Goal: Task Accomplishment & Management: Use online tool/utility

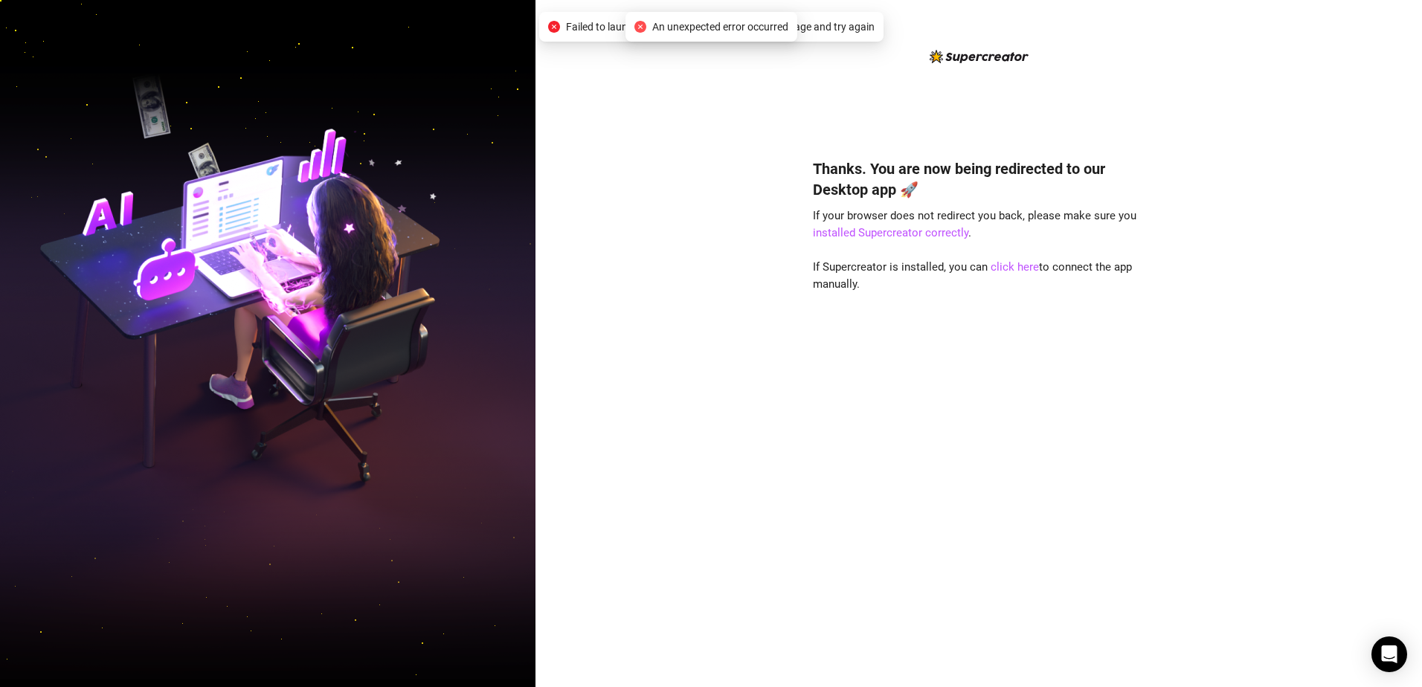
drag, startPoint x: 697, startPoint y: 207, endPoint x: 802, endPoint y: 233, distance: 108.0
click at [697, 207] on div "Thanks. You are now being redirected to our Desktop app 🚀 If your browser does …" at bounding box center [978, 343] width 886 height 687
click at [1005, 273] on link "click here" at bounding box center [1014, 266] width 48 height 13
click at [1007, 268] on link "click here" at bounding box center [1014, 266] width 48 height 13
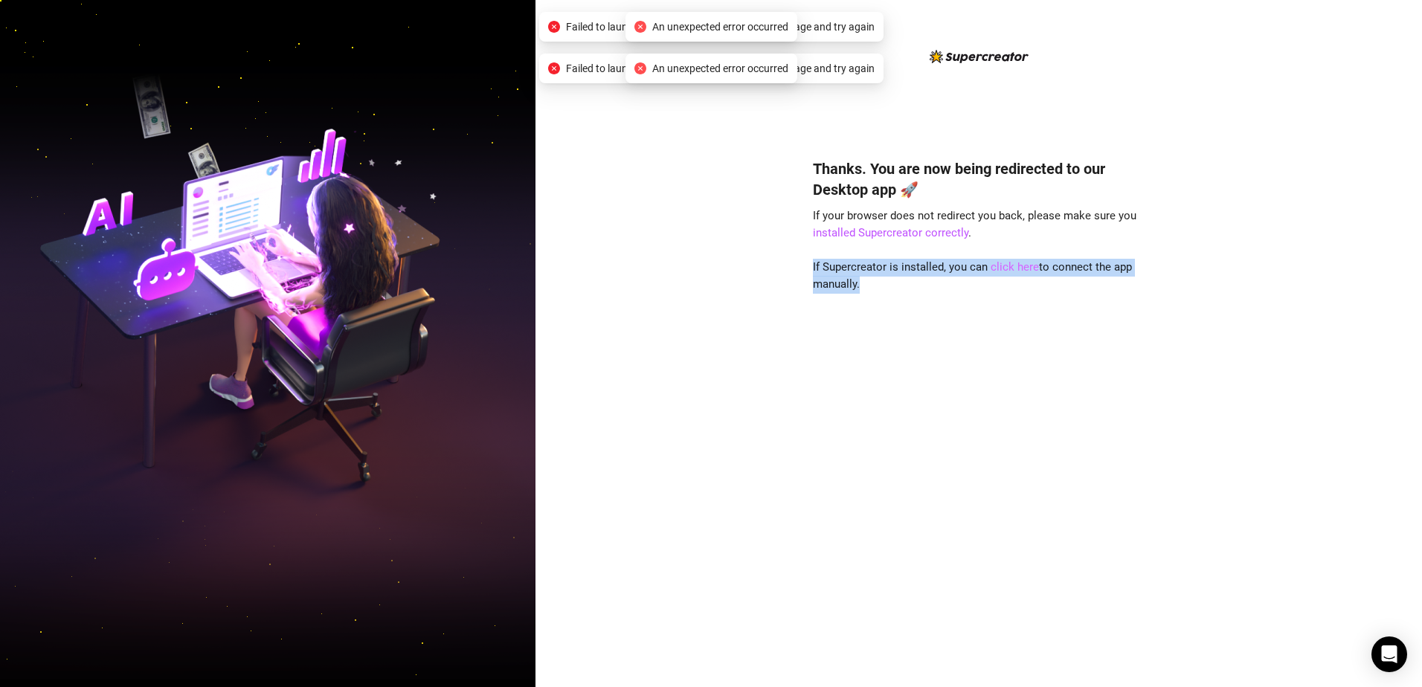
click at [1007, 268] on link "click here" at bounding box center [1014, 266] width 48 height 13
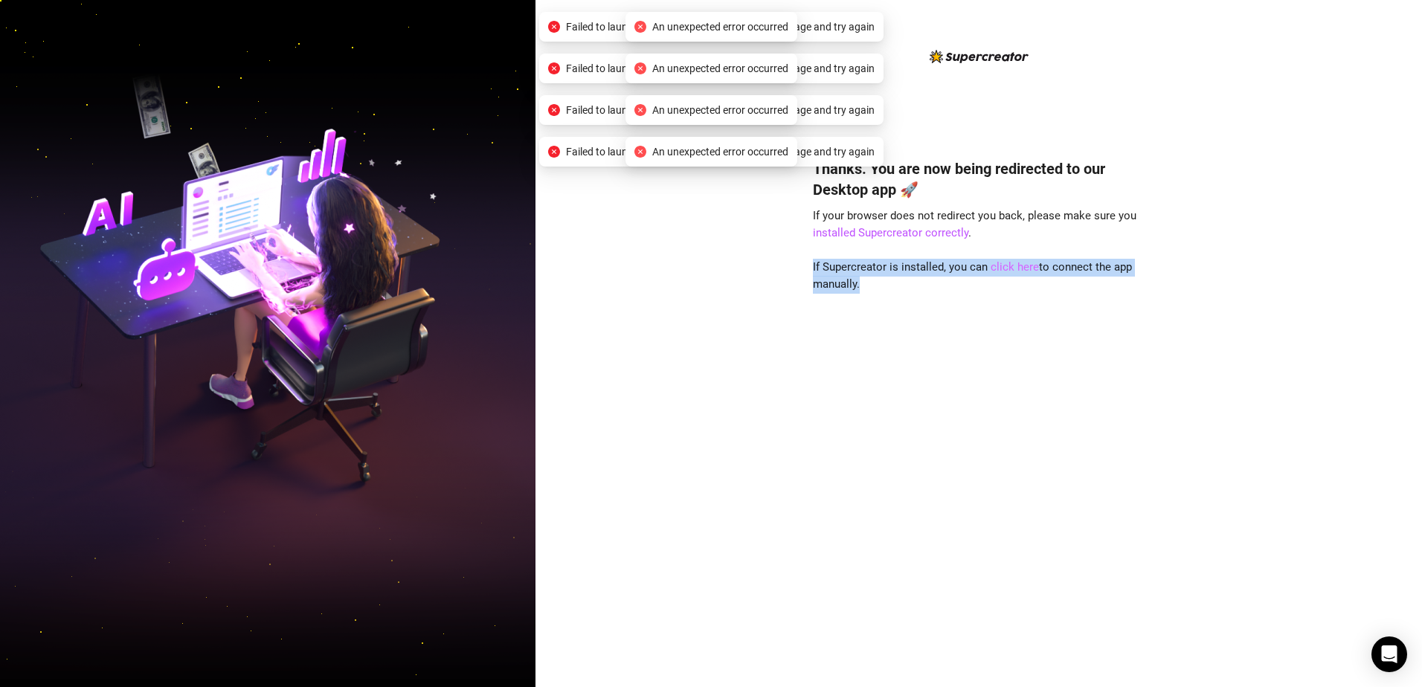
click at [1007, 268] on link "click here" at bounding box center [1014, 266] width 48 height 13
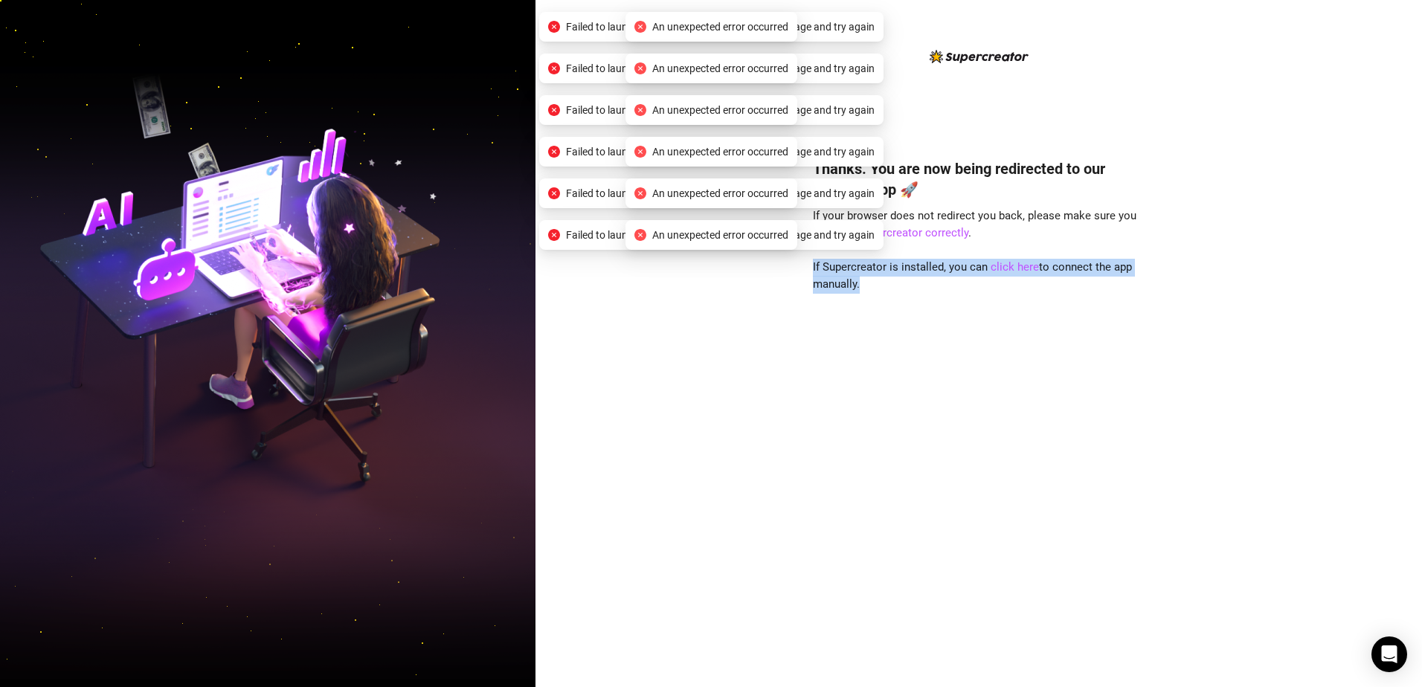
drag, startPoint x: 1007, startPoint y: 268, endPoint x: 894, endPoint y: 371, distance: 153.1
click at [894, 371] on div "Thanks. You are now being redirected to our Desktop app 🚀 If your browser does …" at bounding box center [979, 400] width 332 height 525
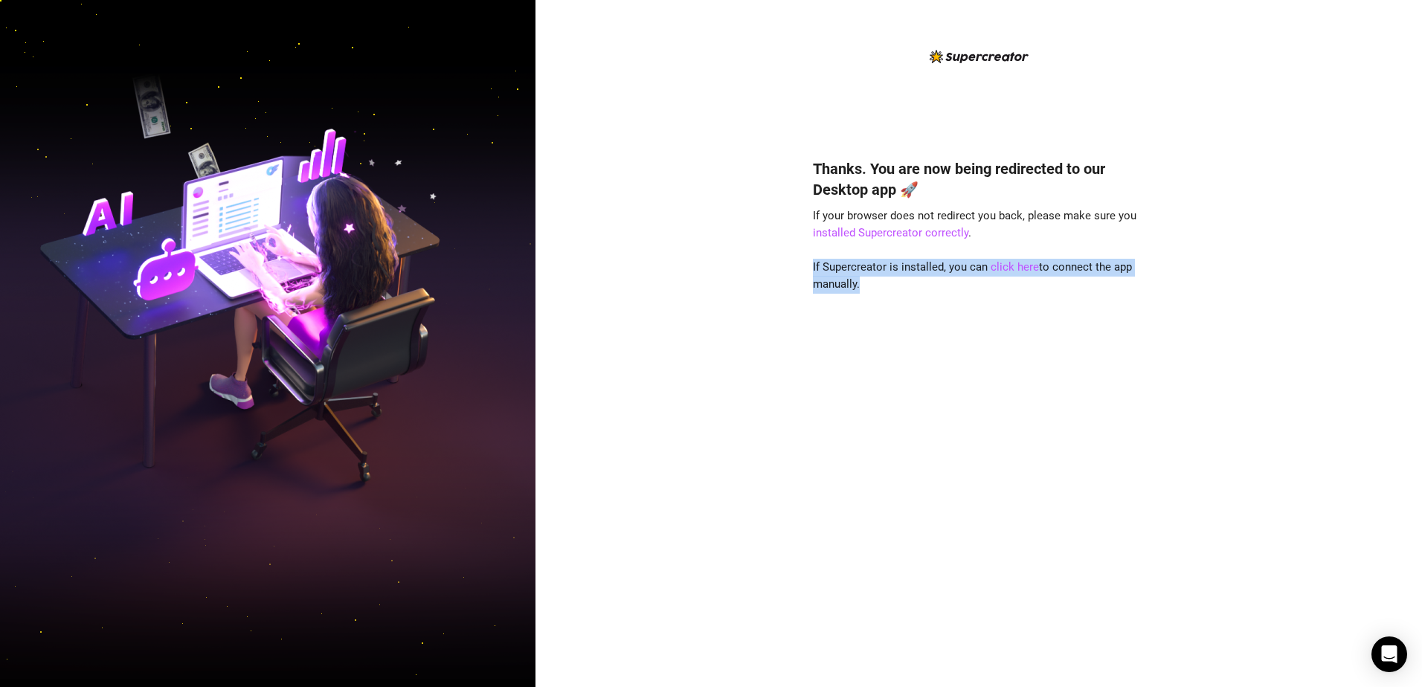
click at [914, 304] on div "Thanks. You are now being redirected to our Desktop app 🚀 If your browser does …" at bounding box center [979, 400] width 332 height 525
click at [1007, 269] on link "click here" at bounding box center [1014, 266] width 48 height 13
drag, startPoint x: 1075, startPoint y: 439, endPoint x: 1072, endPoint y: 410, distance: 29.9
click at [1074, 439] on div "Thanks. You are now being redirected to our Desktop app 🚀 If your browser does …" at bounding box center [979, 400] width 332 height 525
click at [1026, 264] on link "click here" at bounding box center [1014, 266] width 48 height 13
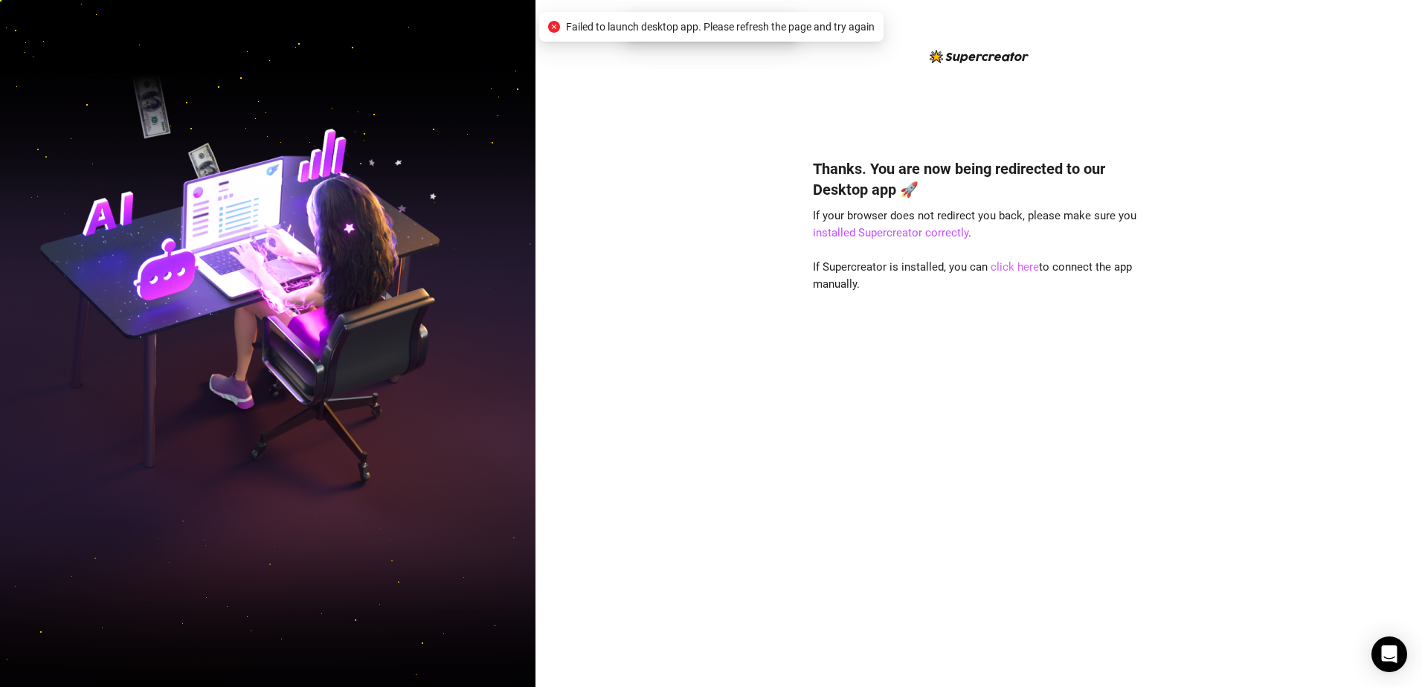
click at [1012, 269] on link "click here" at bounding box center [1014, 266] width 48 height 13
click at [1011, 268] on link "click here" at bounding box center [1014, 266] width 48 height 13
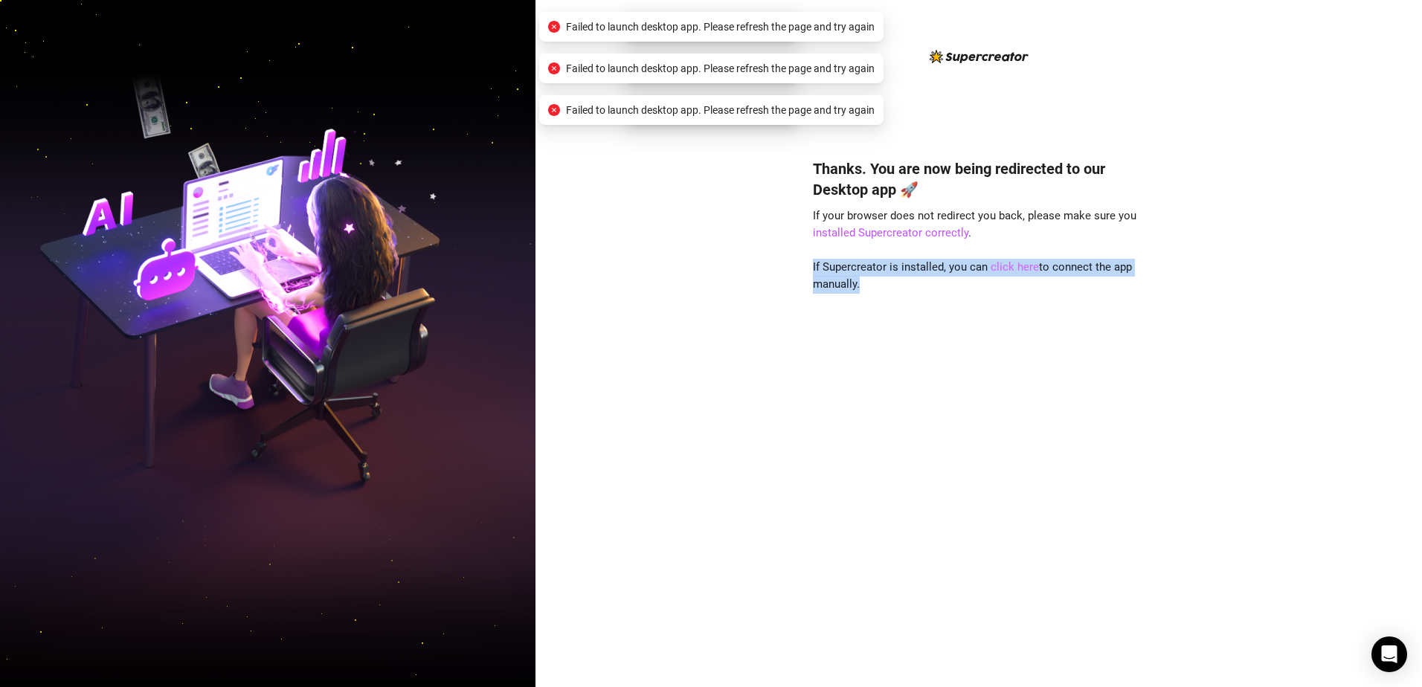
click at [1011, 268] on link "click here" at bounding box center [1014, 266] width 48 height 13
click at [1010, 268] on link "click here" at bounding box center [1014, 266] width 48 height 13
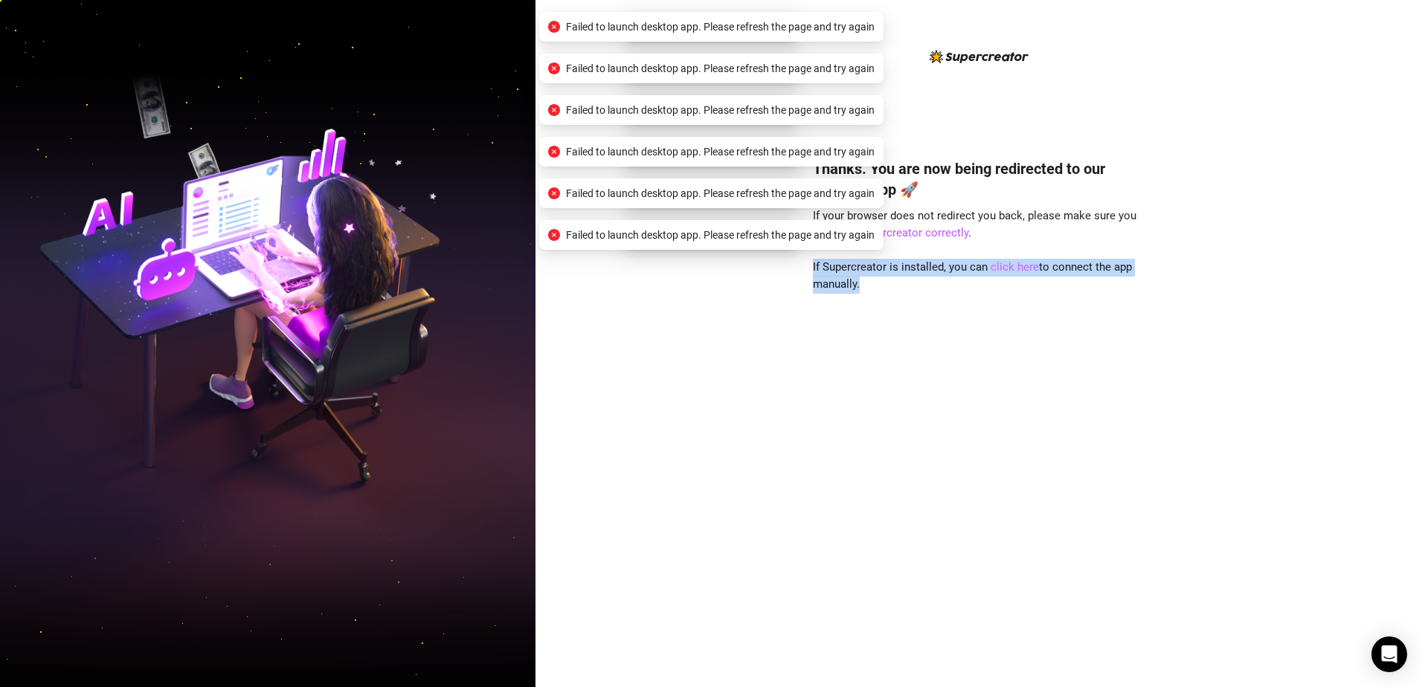
click at [1010, 268] on link "click here" at bounding box center [1014, 266] width 48 height 13
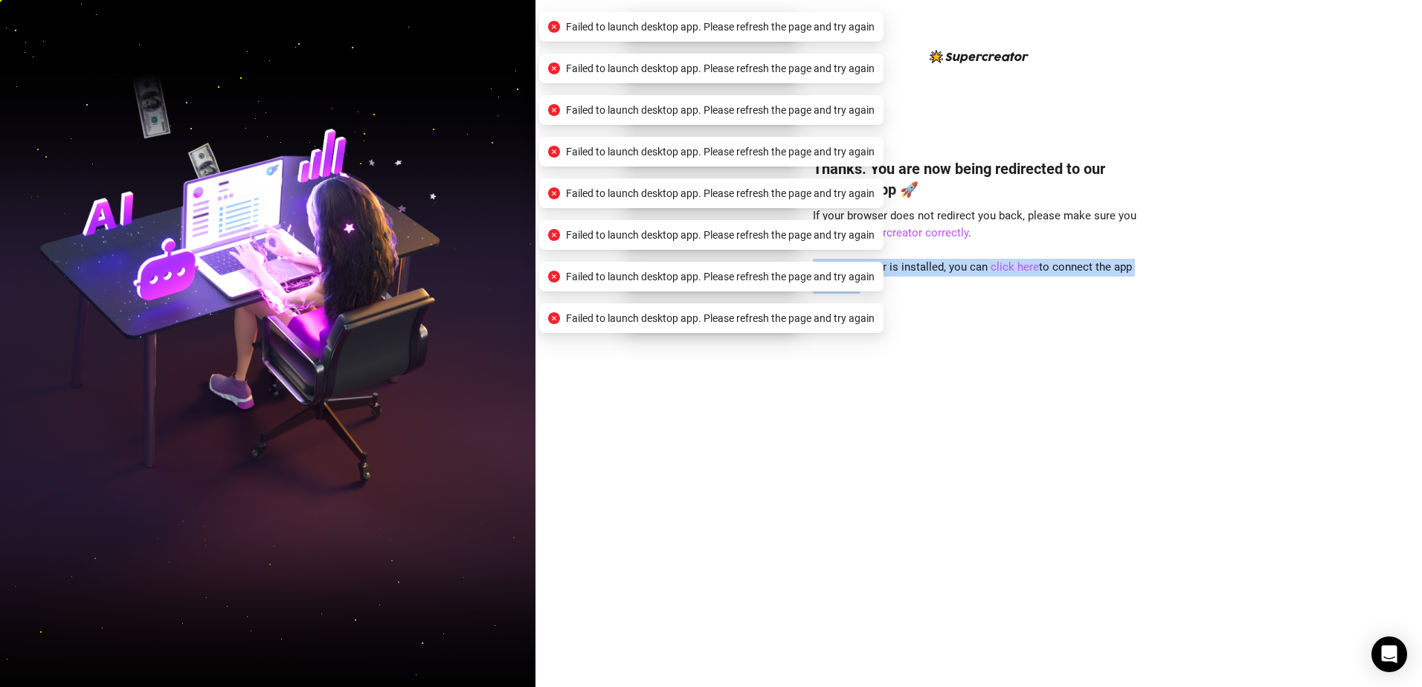
drag, startPoint x: 1010, startPoint y: 268, endPoint x: 970, endPoint y: 367, distance: 107.0
click at [970, 368] on div "Thanks. You are now being redirected to our Desktop app 🚀 If your browser does …" at bounding box center [979, 400] width 332 height 525
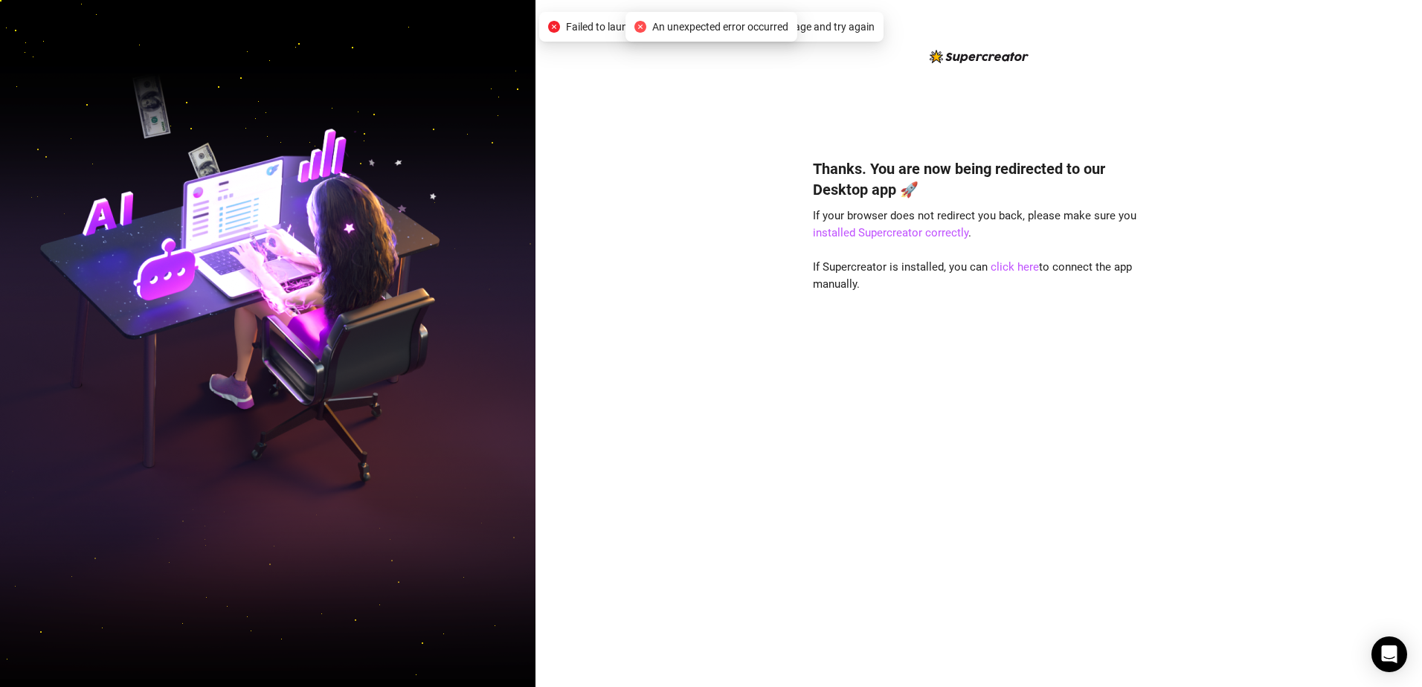
click at [564, 217] on div "Thanks. You are now being redirected to our Desktop app 🚀 If your browser does …" at bounding box center [978, 343] width 886 height 687
drag, startPoint x: 723, startPoint y: 239, endPoint x: 662, endPoint y: 242, distance: 60.3
click at [662, 242] on div "Thanks. You are now being redirected to our Desktop app 🚀 If your browser does …" at bounding box center [978, 343] width 886 height 687
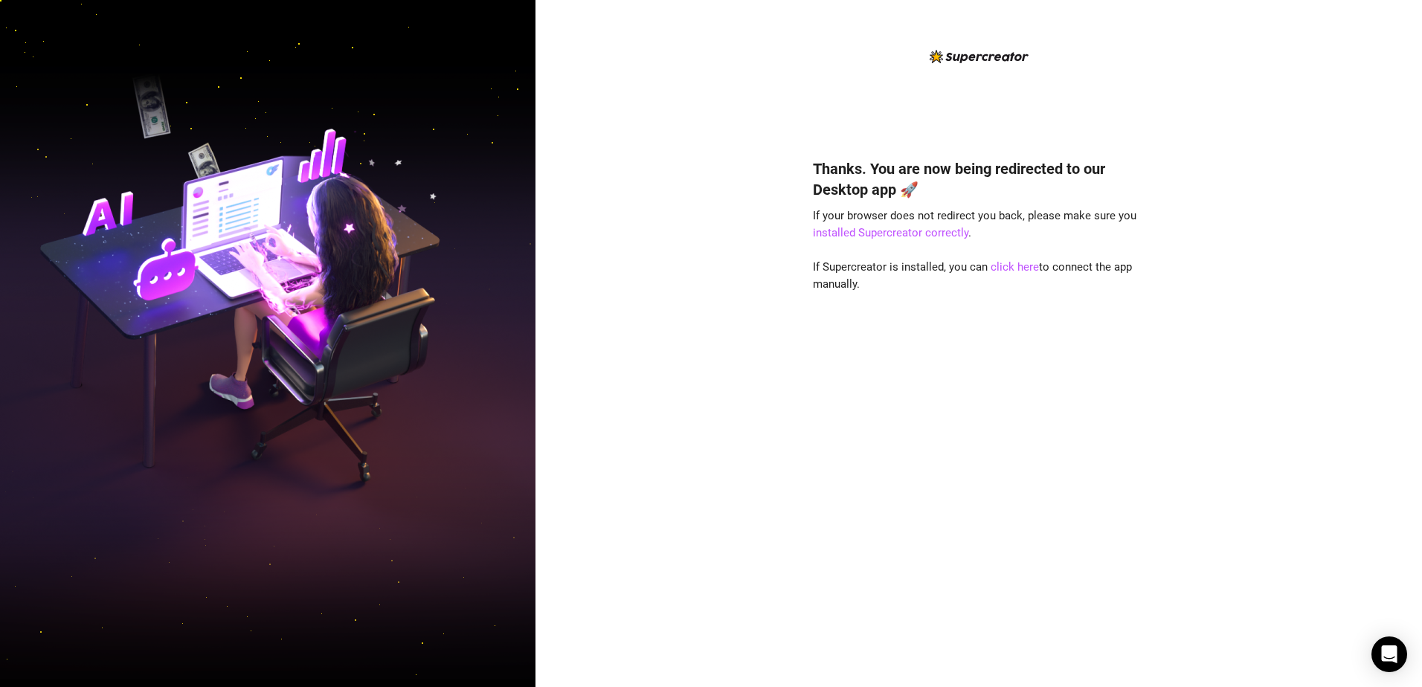
click at [316, 390] on img at bounding box center [267, 343] width 535 height 671
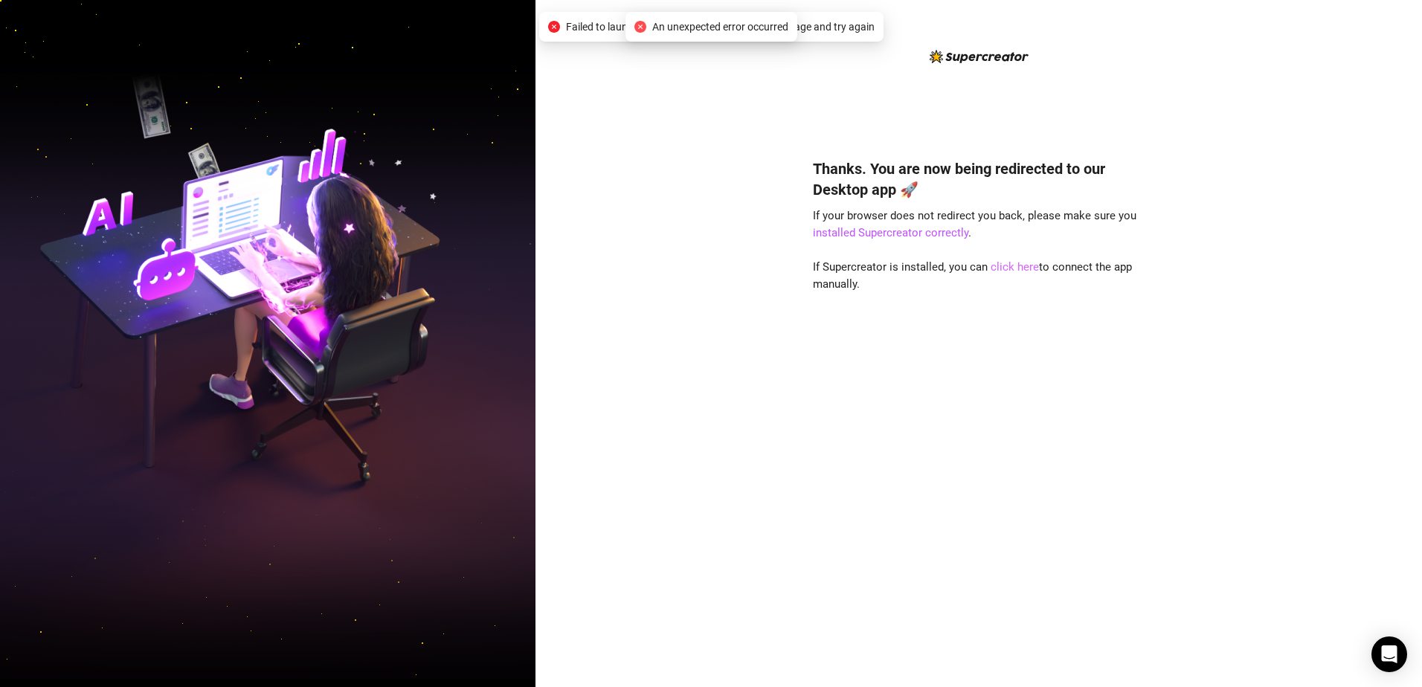
click at [1006, 264] on link "click here" at bounding box center [1014, 266] width 48 height 13
click at [1005, 265] on link "click here" at bounding box center [1014, 266] width 48 height 13
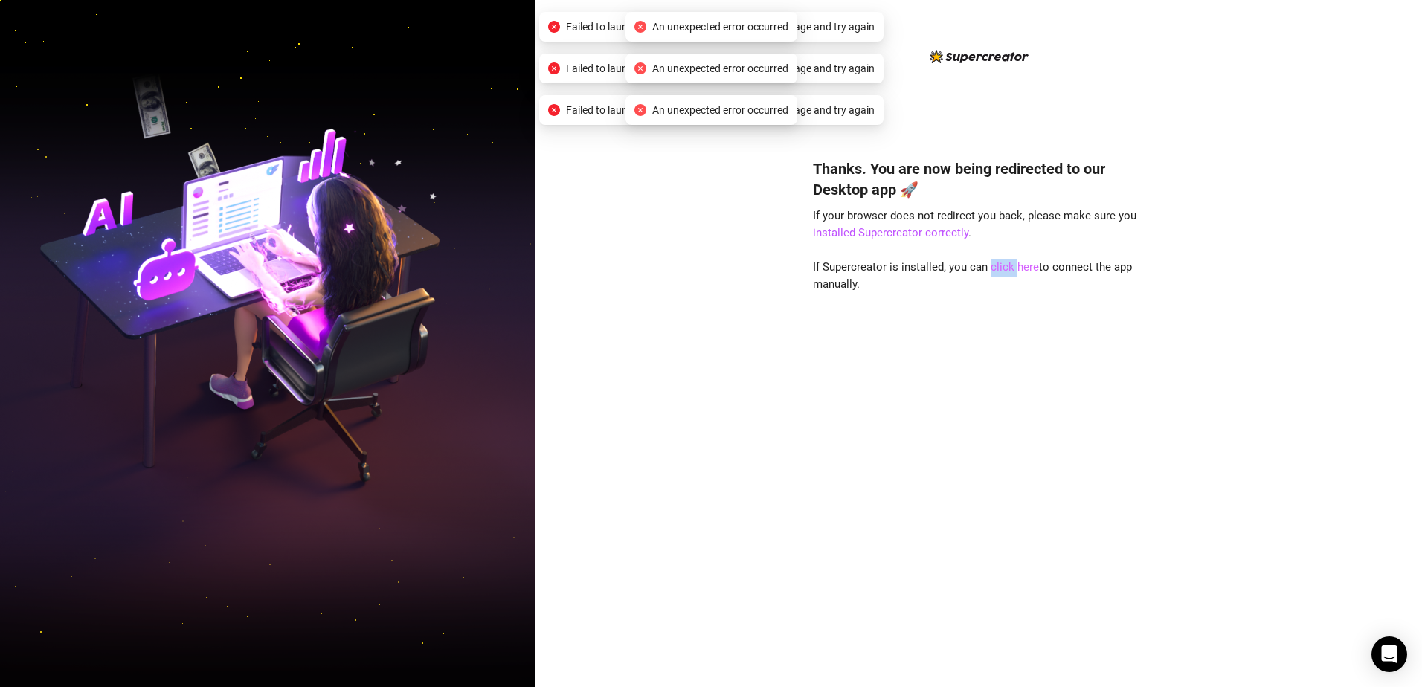
click at [1005, 265] on link "click here" at bounding box center [1014, 266] width 48 height 13
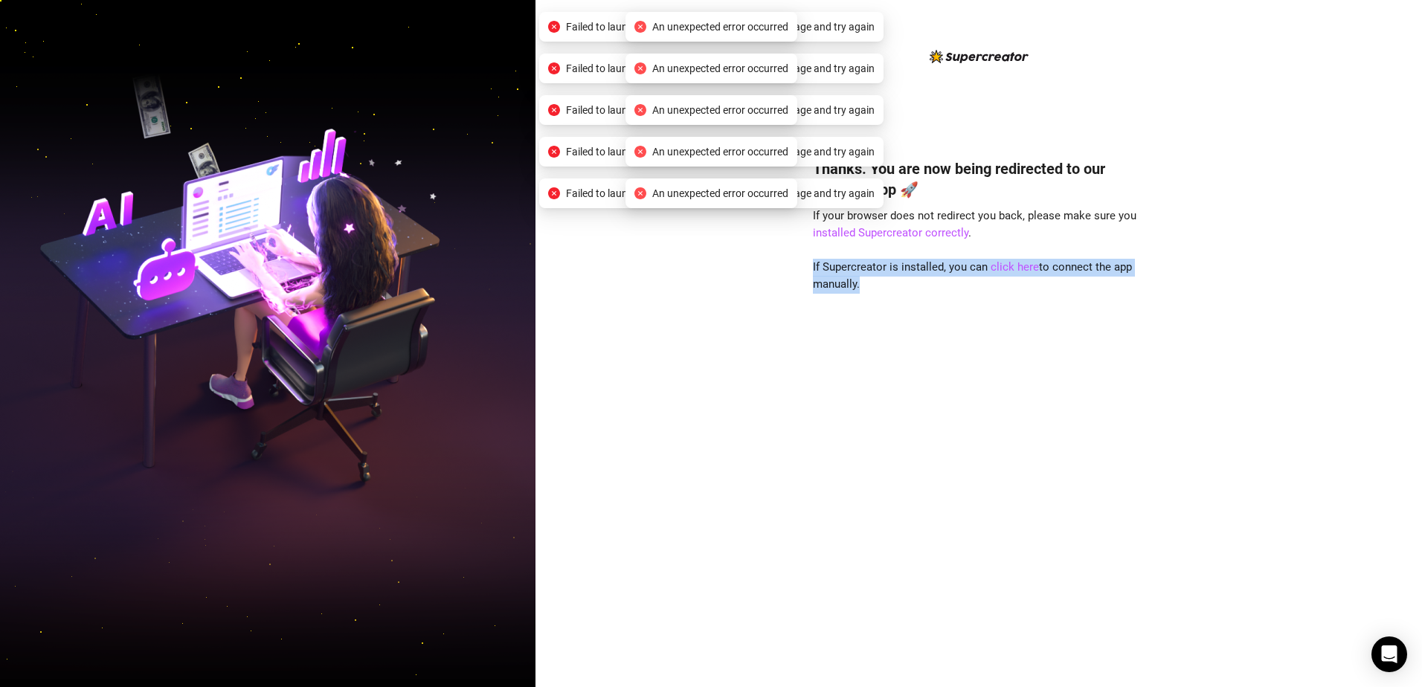
drag, startPoint x: 1005, startPoint y: 265, endPoint x: 894, endPoint y: 489, distance: 249.4
click at [869, 488] on div "Thanks. You are now being redirected to our Desktop app 🚀 If your browser does …" at bounding box center [979, 400] width 332 height 525
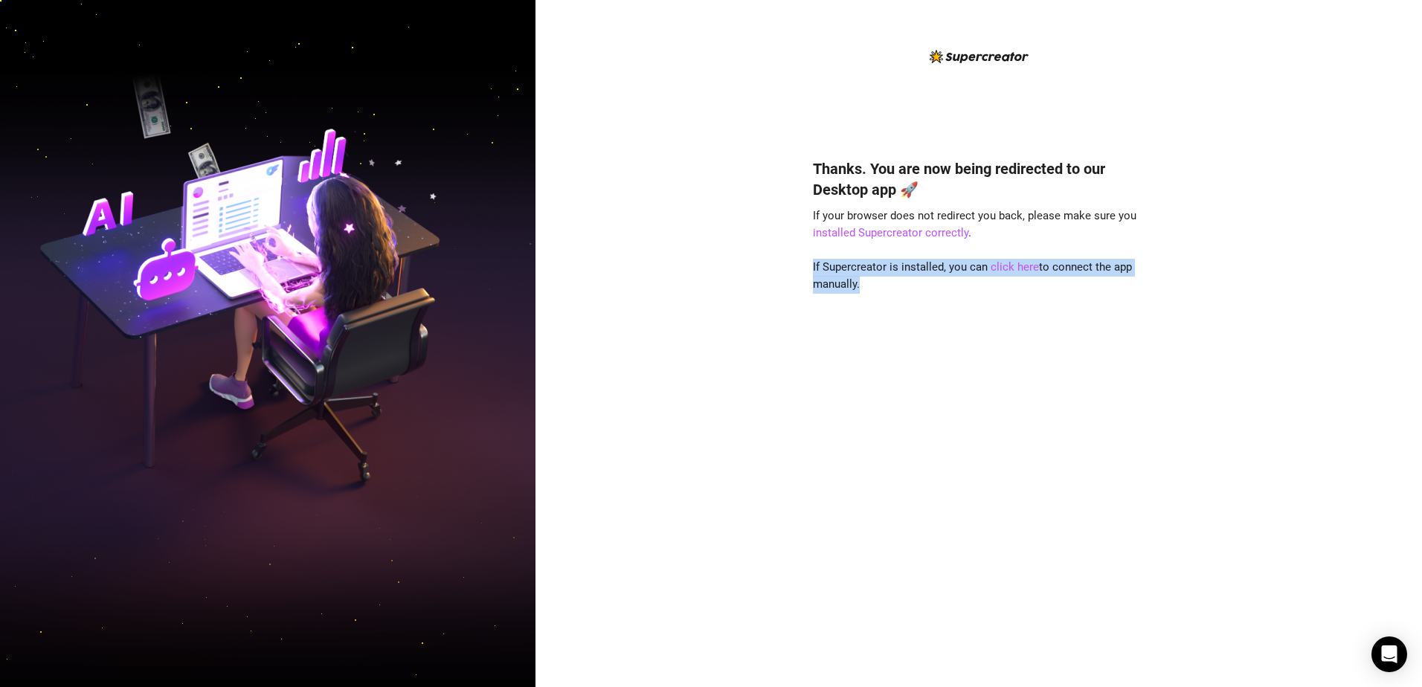
click at [339, 462] on img at bounding box center [267, 343] width 535 height 671
click at [200, 381] on img at bounding box center [267, 343] width 535 height 671
click at [871, 237] on link "installed Supercreator correctly" at bounding box center [890, 232] width 155 height 13
click at [1002, 268] on link "click here" at bounding box center [1014, 266] width 48 height 13
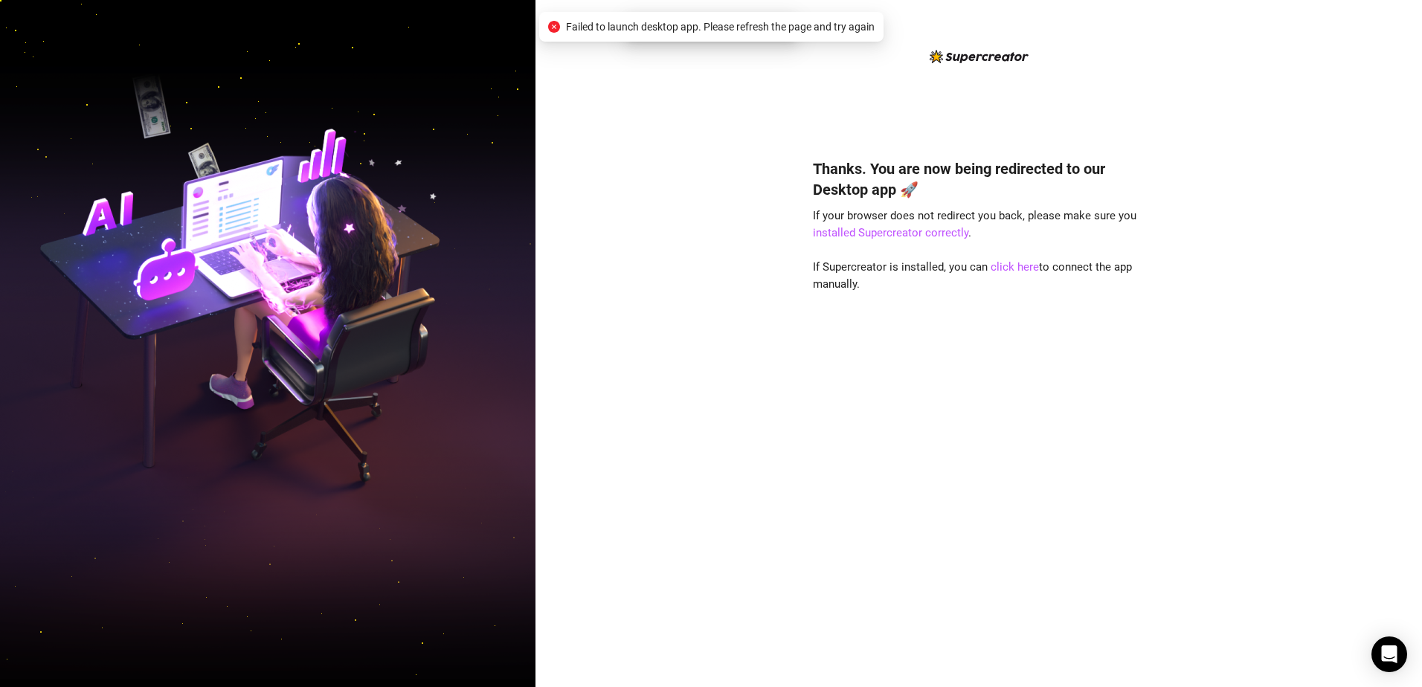
drag, startPoint x: 1002, startPoint y: 268, endPoint x: 937, endPoint y: 335, distance: 93.1
click at [937, 335] on div "Thanks. You are now being redirected to our Desktop app 🚀 If your browser does …" at bounding box center [979, 400] width 332 height 525
click at [1010, 269] on link "click here" at bounding box center [1014, 266] width 48 height 13
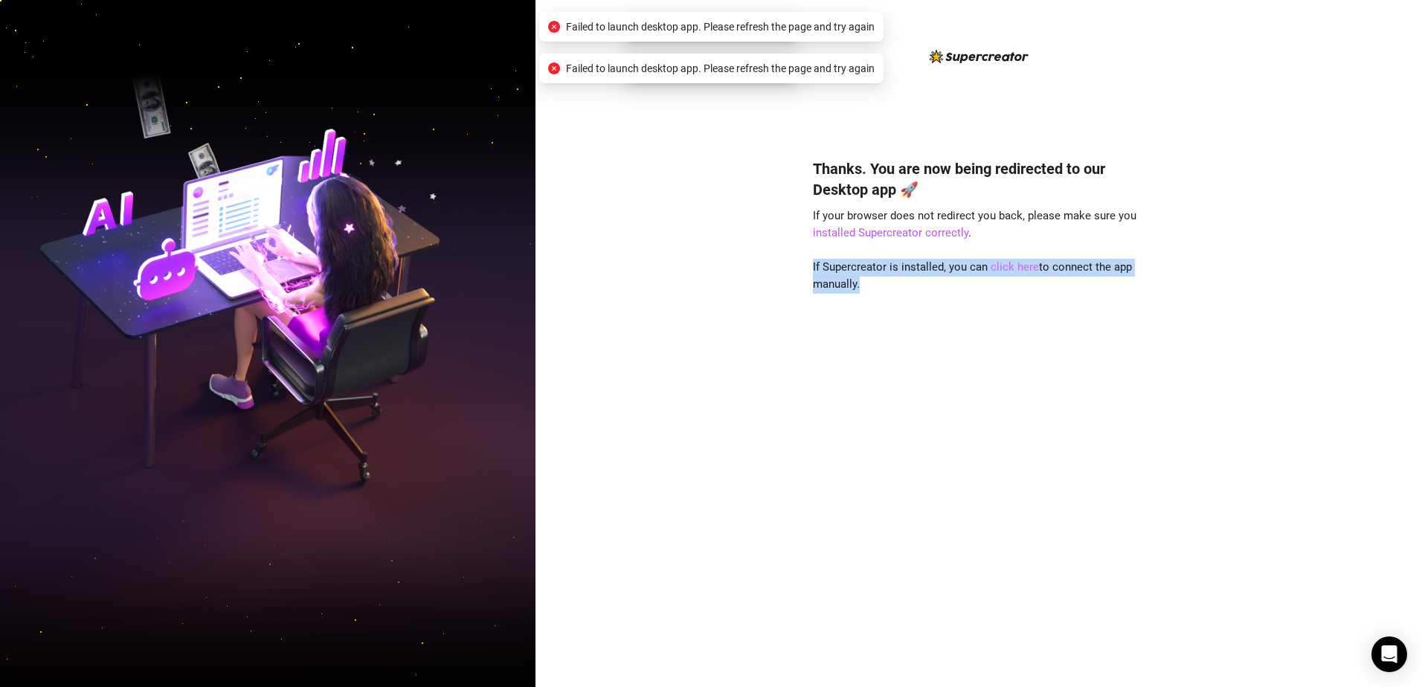
click at [1010, 269] on link "click here" at bounding box center [1014, 266] width 48 height 13
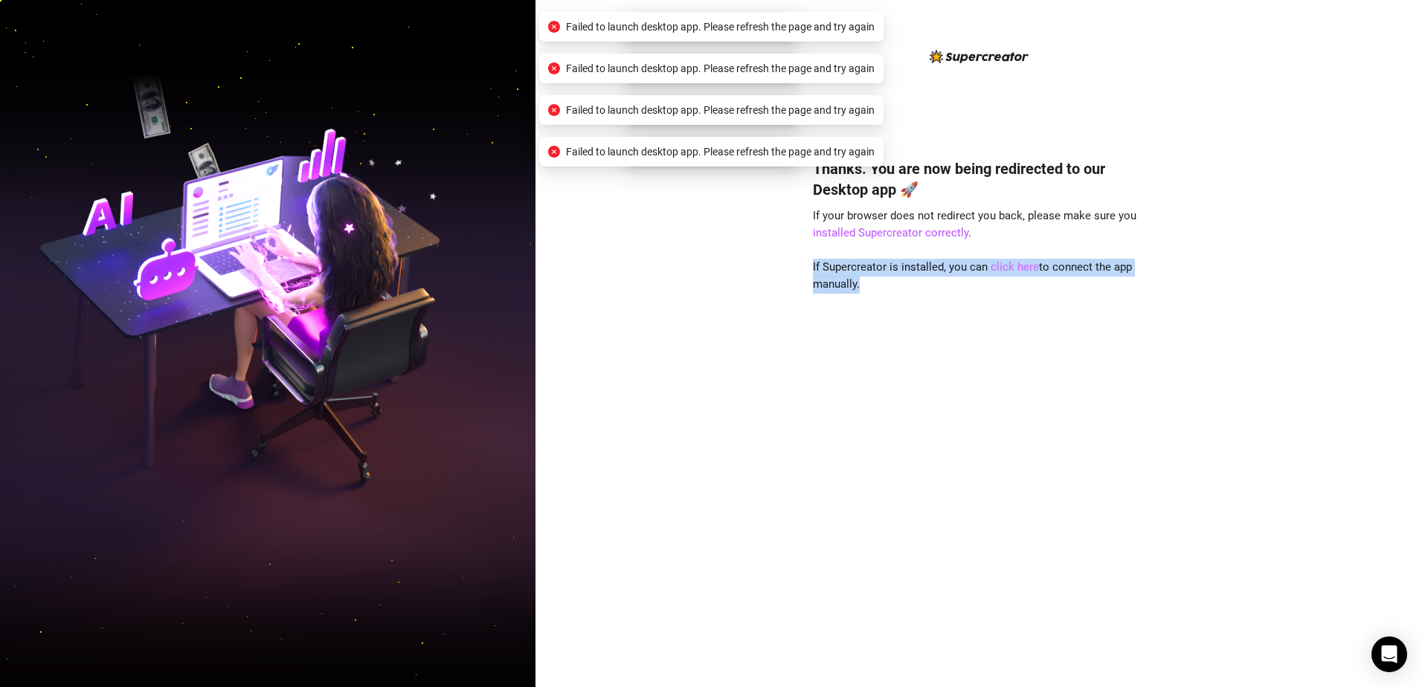
click at [1010, 269] on link "click here" at bounding box center [1014, 266] width 48 height 13
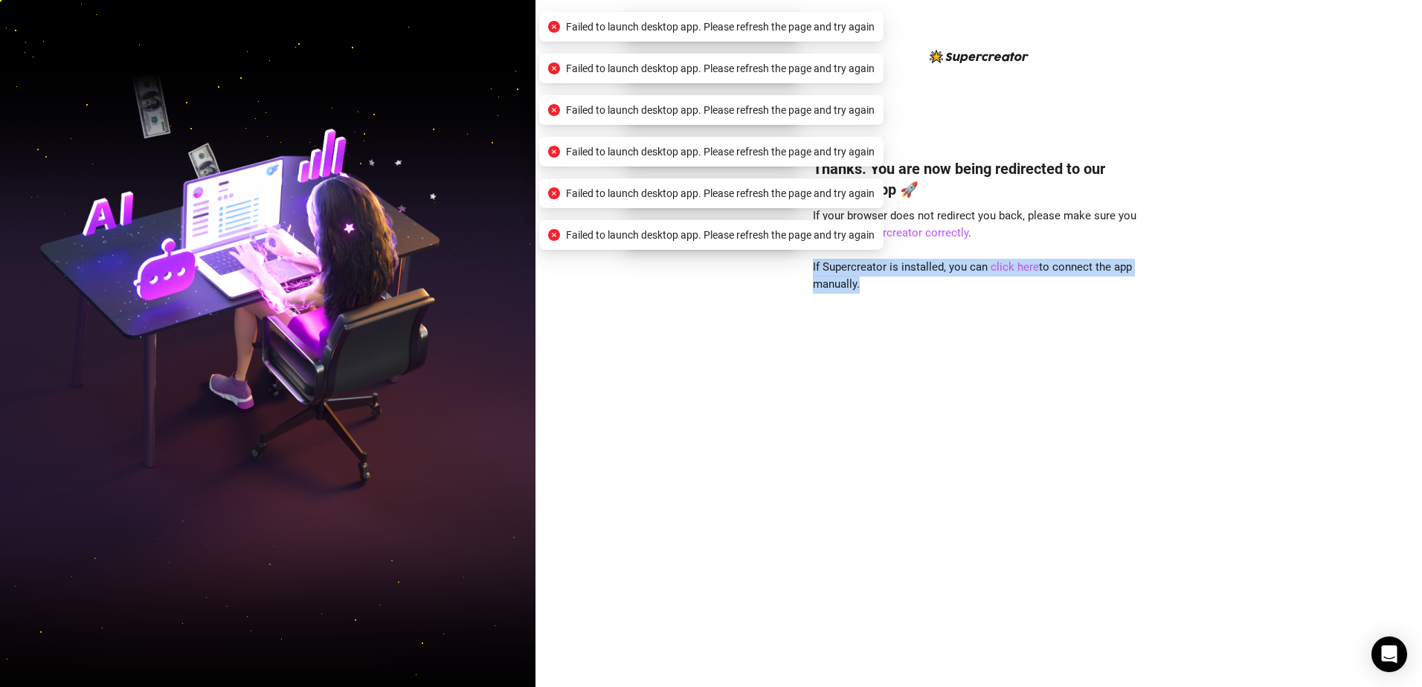
drag, startPoint x: 1010, startPoint y: 269, endPoint x: 966, endPoint y: 372, distance: 111.6
click at [966, 372] on div "Thanks. You are now being redirected to our Desktop app 🚀 If your browser does …" at bounding box center [979, 400] width 332 height 525
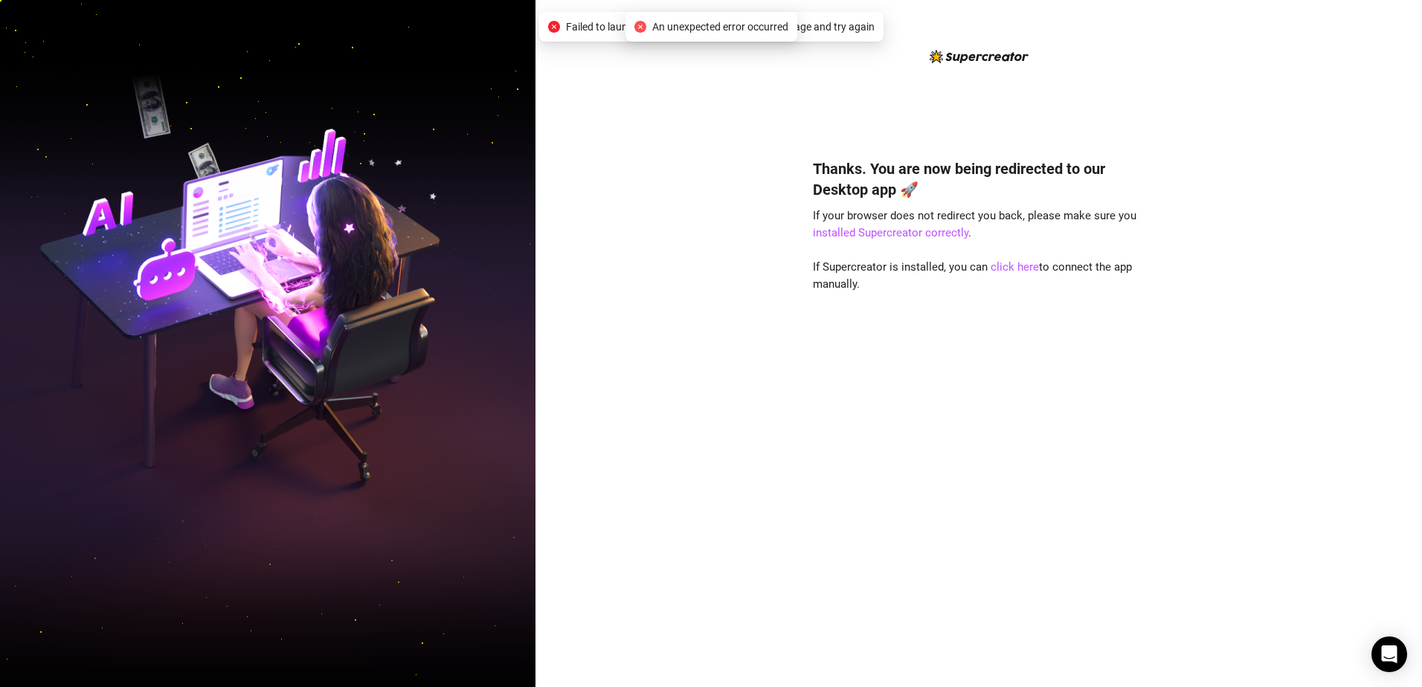
click at [726, 388] on div "Thanks. You are now being redirected to our Desktop app 🚀 If your browser does …" at bounding box center [978, 343] width 886 height 687
drag, startPoint x: 761, startPoint y: 709, endPoint x: 616, endPoint y: 581, distance: 193.3
click at [616, 581] on div "Thanks. You are now being redirected to our Desktop app 🚀 If your browser does …" at bounding box center [978, 343] width 886 height 687
click at [919, 234] on link "installed Supercreator correctly" at bounding box center [890, 232] width 155 height 13
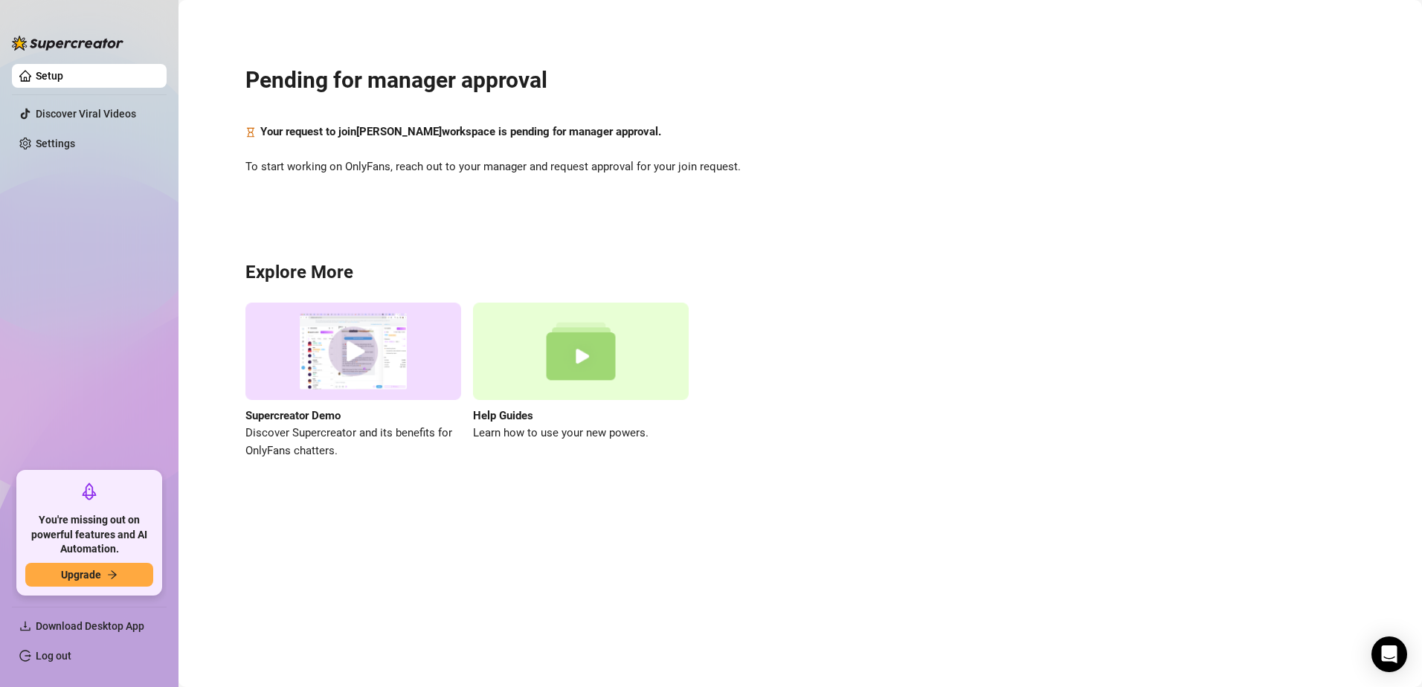
click at [886, 265] on h3 "Explore More" at bounding box center [799, 273] width 1109 height 24
click at [53, 108] on link "Discover Viral Videos" at bounding box center [86, 114] width 100 height 12
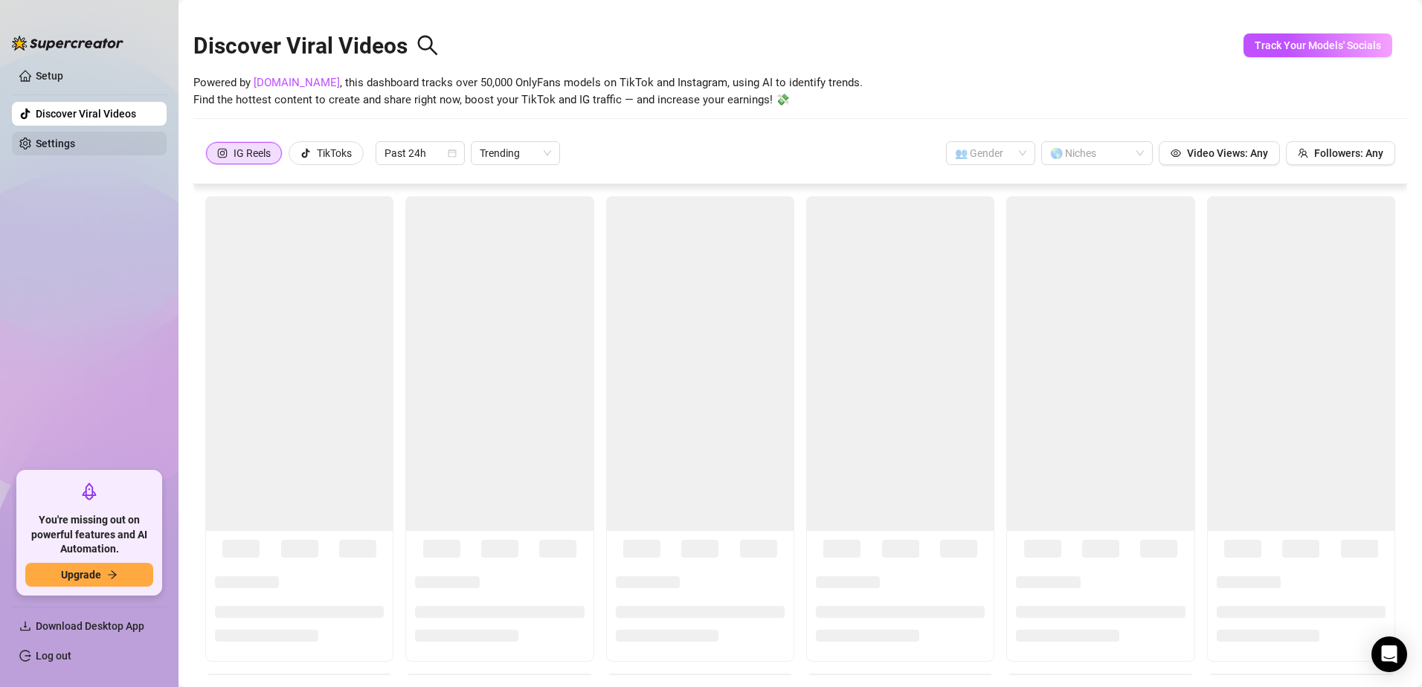
click at [42, 138] on link "Settings" at bounding box center [55, 144] width 39 height 12
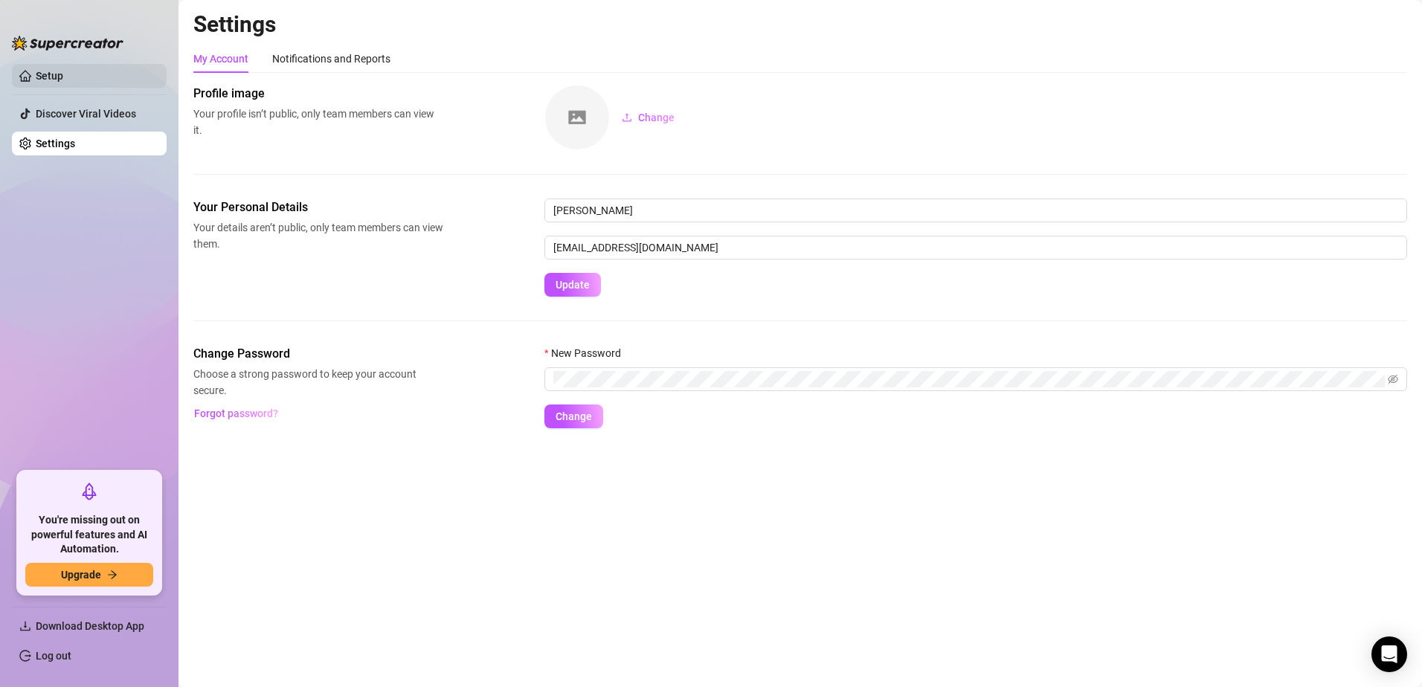
click at [51, 82] on link "Setup" at bounding box center [50, 76] width 28 height 12
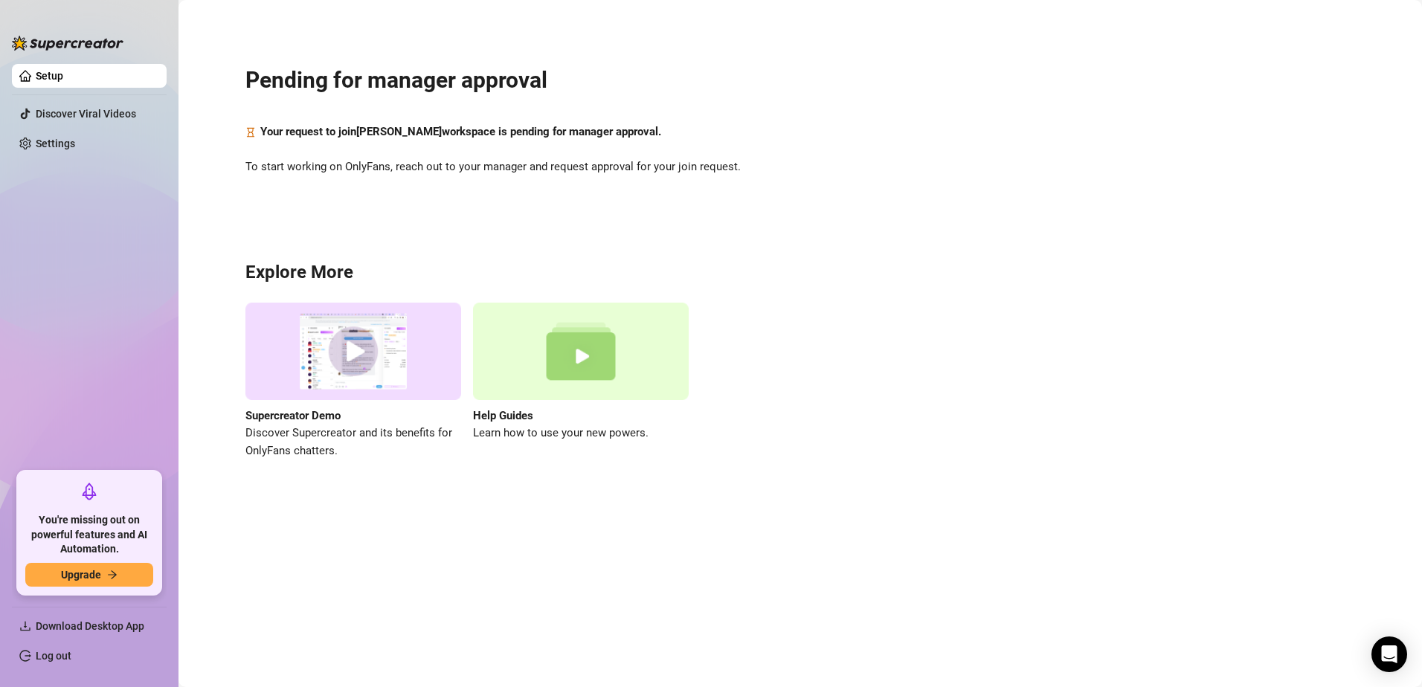
click at [425, 234] on div "Pending for manager approval Your request to join Vanessa Damirón workspace is …" at bounding box center [799, 253] width 1213 height 486
click at [62, 620] on span "Download Desktop App" at bounding box center [90, 626] width 109 height 12
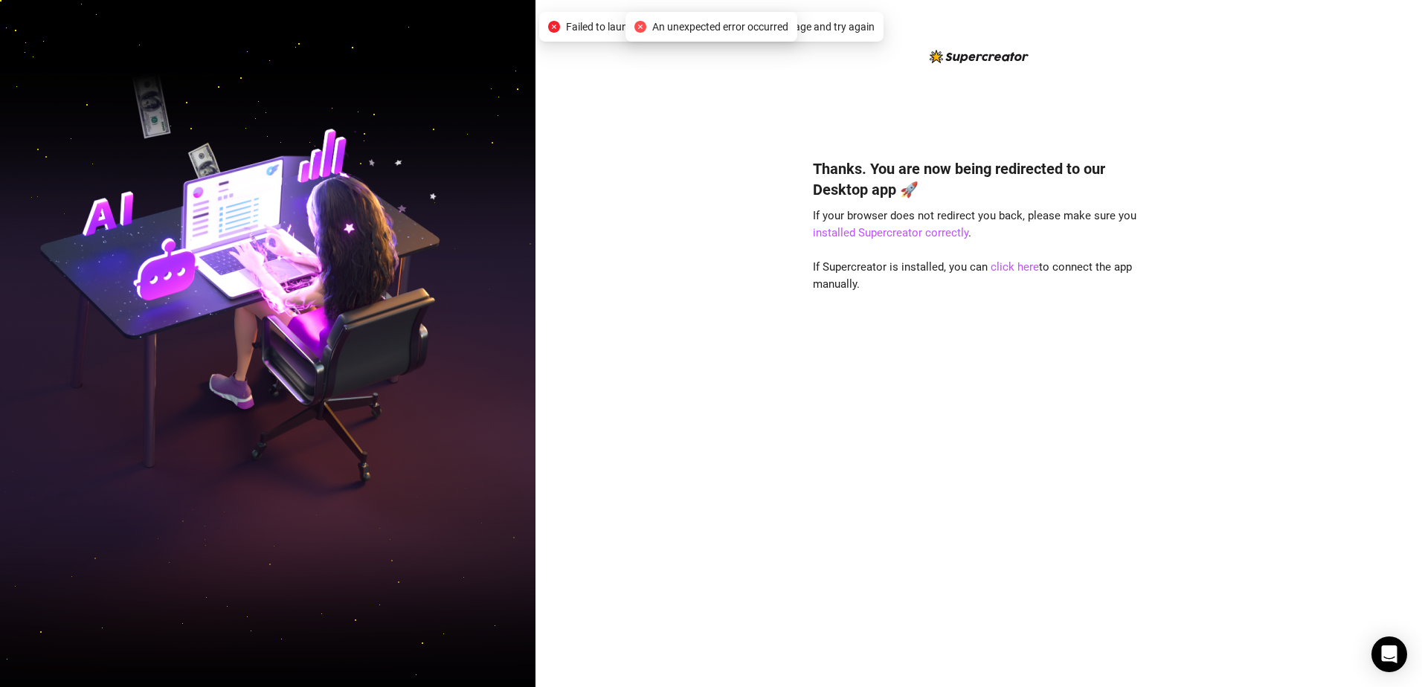
drag, startPoint x: 625, startPoint y: 291, endPoint x: 610, endPoint y: 265, distance: 31.0
click at [610, 265] on div "Thanks. You are now being redirected to our Desktop app 🚀 If your browser does …" at bounding box center [978, 343] width 886 height 687
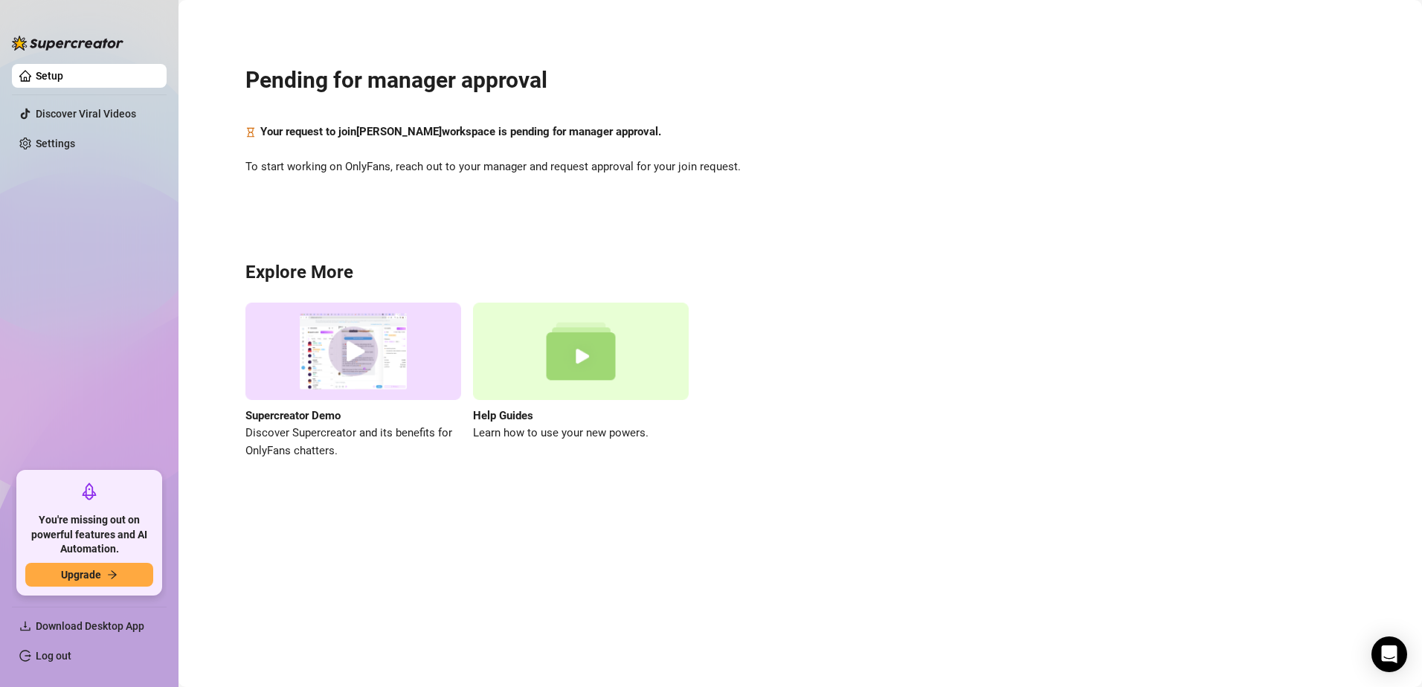
click at [39, 199] on ul "Setup Discover Viral Videos Settings" at bounding box center [89, 261] width 155 height 407
click at [70, 142] on link "Settings" at bounding box center [55, 144] width 39 height 12
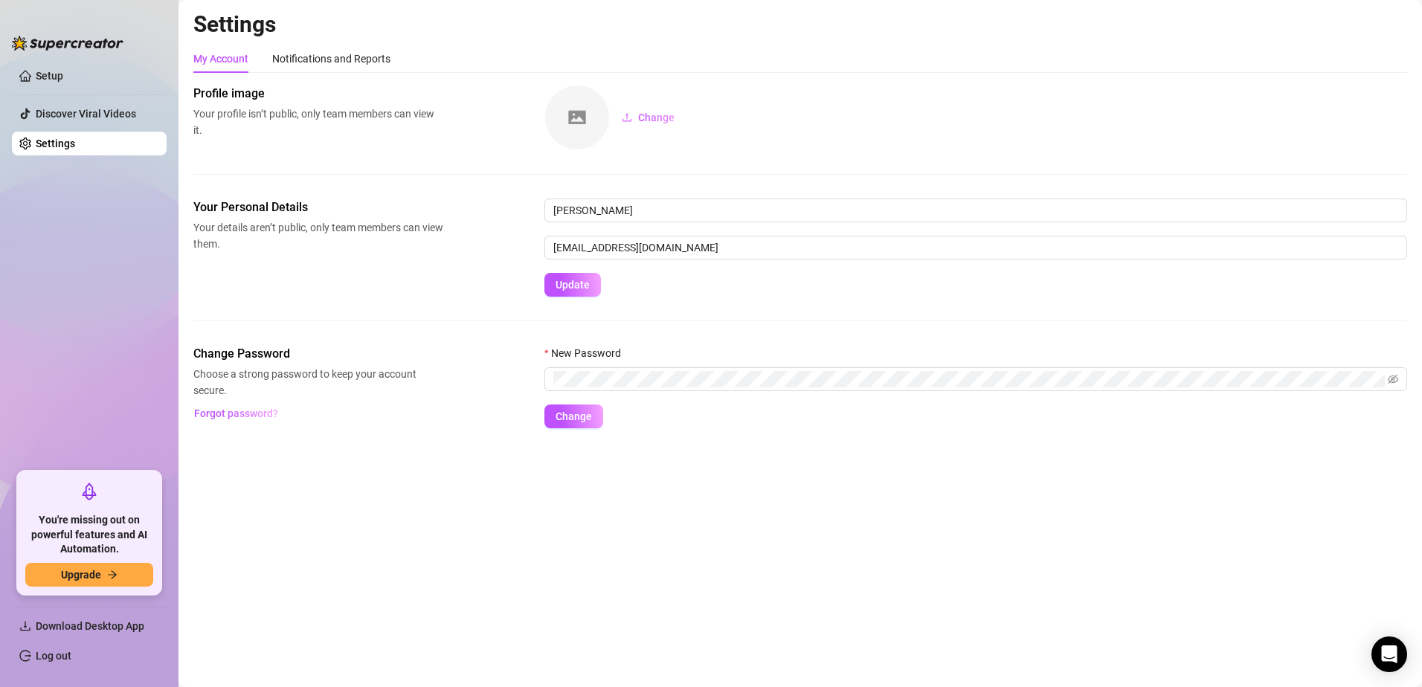
click at [0, 123] on html "Setup Discover Viral Videos Settings You're missing out on powerful features an…" at bounding box center [711, 343] width 1422 height 687
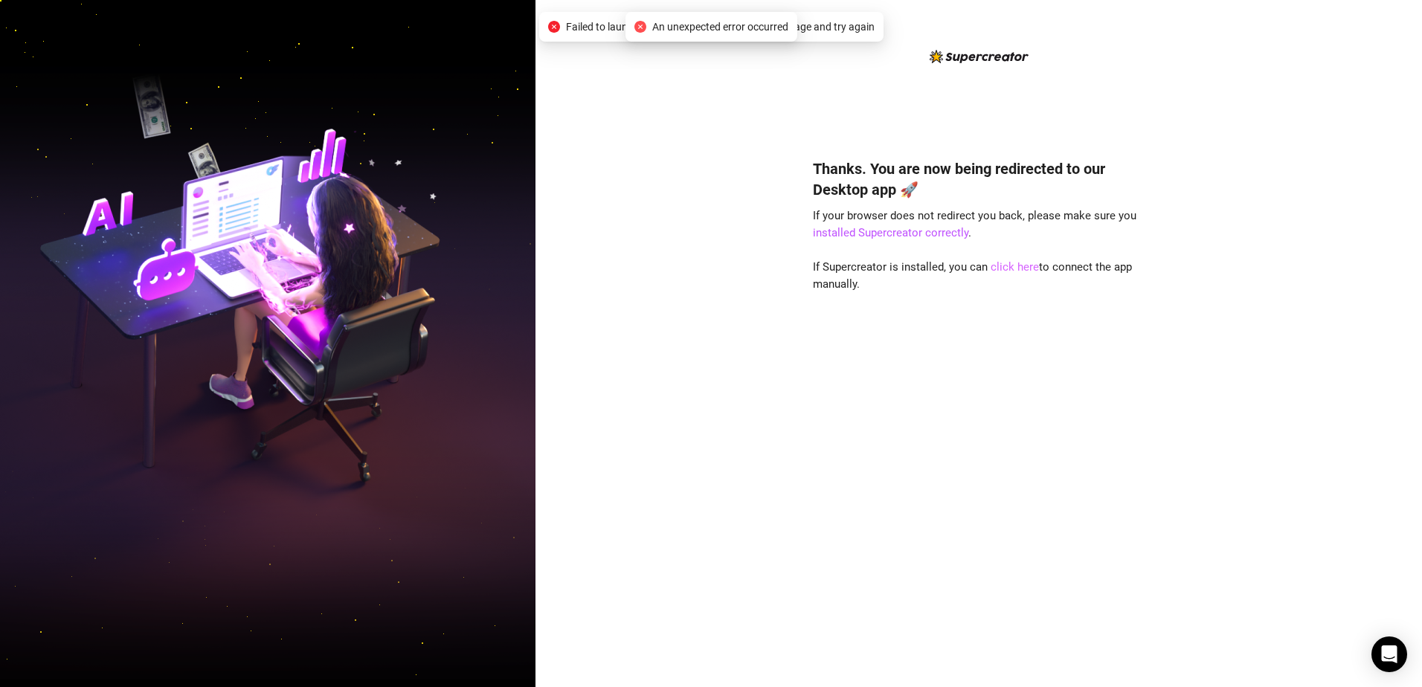
click at [1001, 267] on link "click here" at bounding box center [1014, 266] width 48 height 13
click at [1003, 268] on link "click here" at bounding box center [1014, 266] width 48 height 13
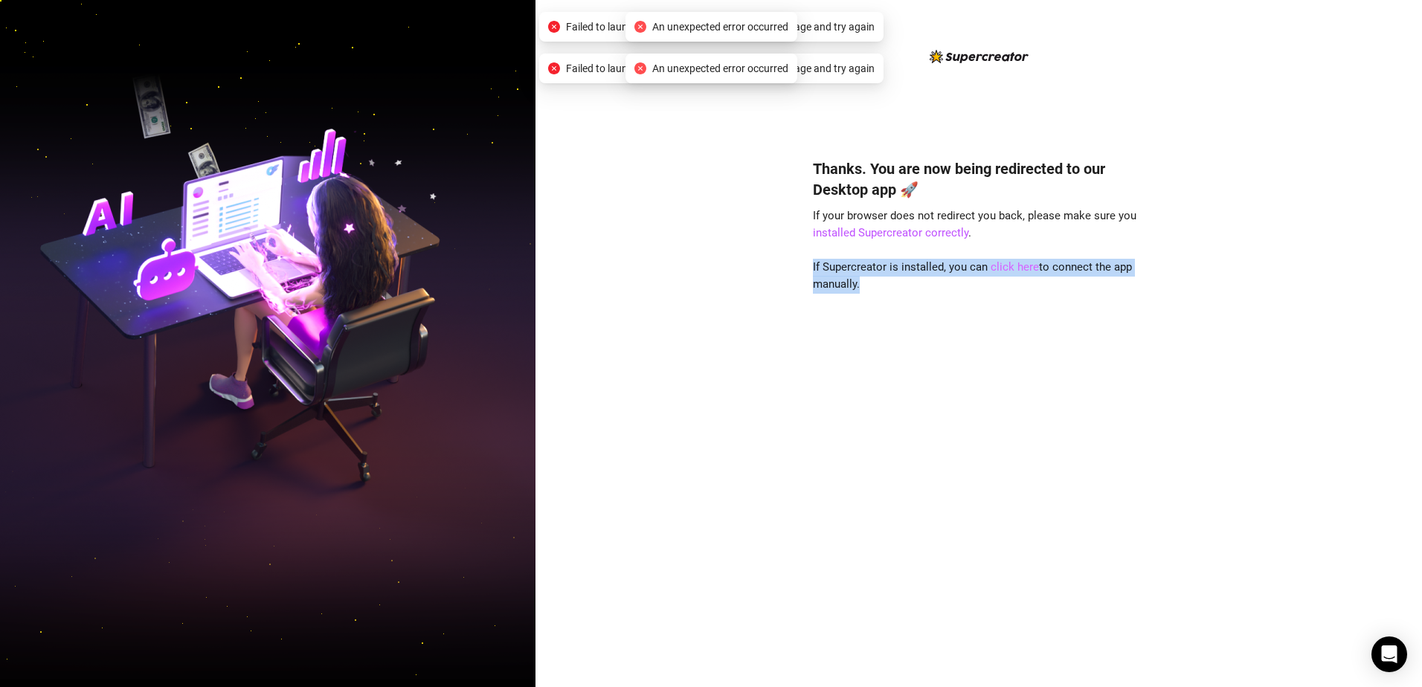
click at [1003, 268] on link "click here" at bounding box center [1014, 266] width 48 height 13
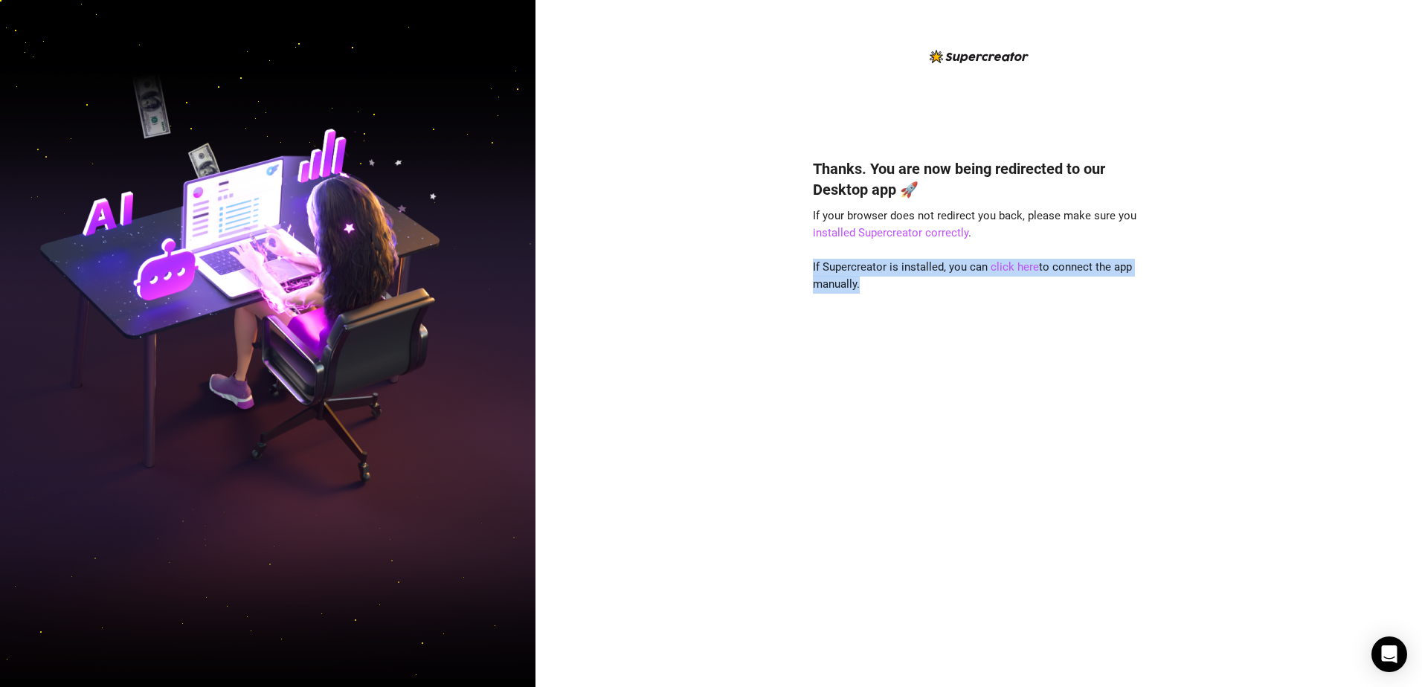
click at [1035, 306] on div "Thanks. You are now being redirected to our Desktop app 🚀 If your browser does …" at bounding box center [979, 400] width 332 height 525
click at [994, 262] on link "click here" at bounding box center [1014, 266] width 48 height 13
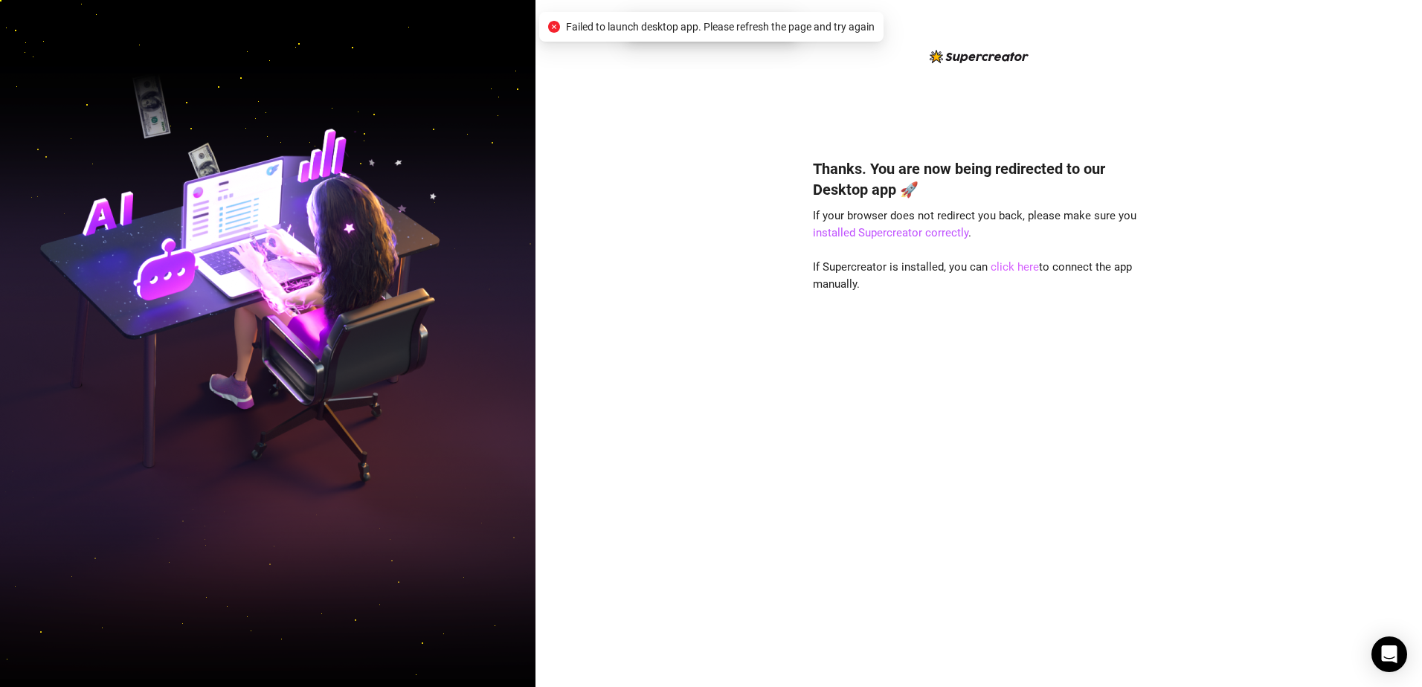
click at [993, 263] on link "click here" at bounding box center [1014, 266] width 48 height 13
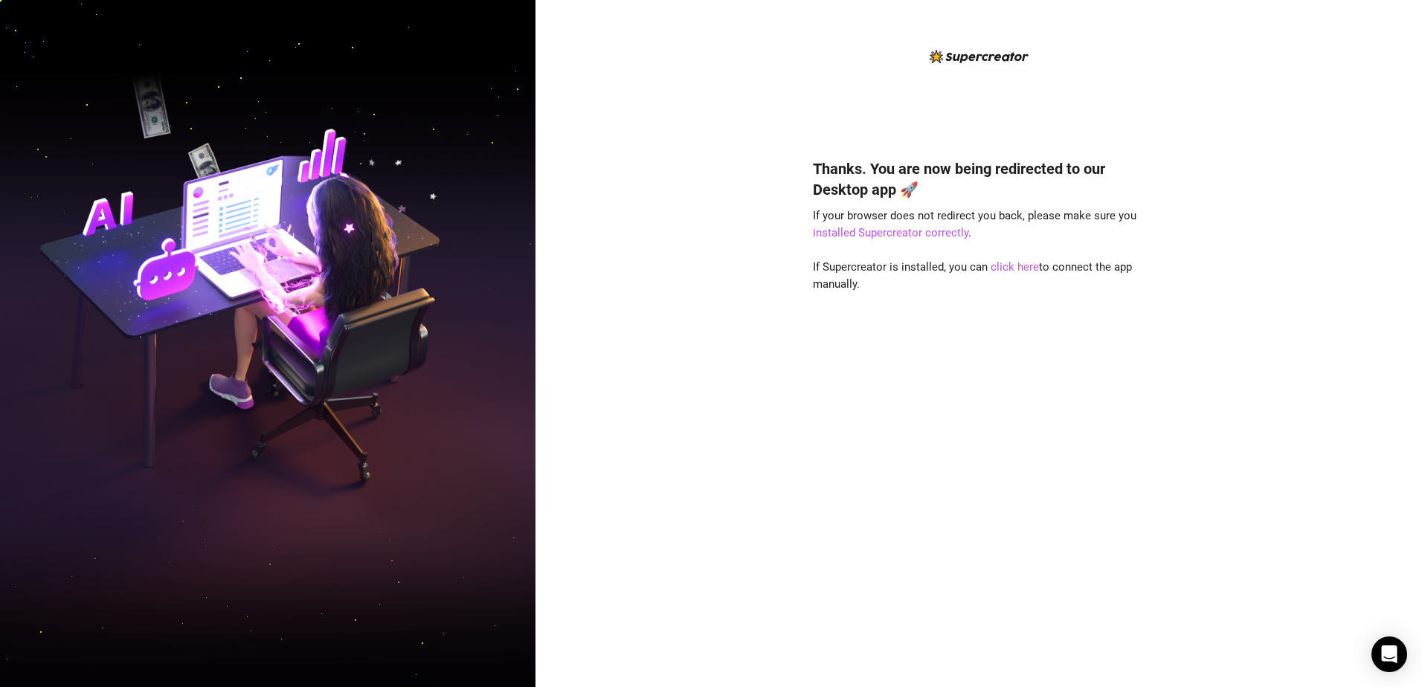
drag, startPoint x: 591, startPoint y: 312, endPoint x: 593, endPoint y: 294, distance: 17.9
click at [591, 309] on div "Thanks. You are now being redirected to our Desktop app 🚀 If your browser does …" at bounding box center [978, 343] width 886 height 687
click at [1031, 262] on link "click here" at bounding box center [1014, 266] width 48 height 13
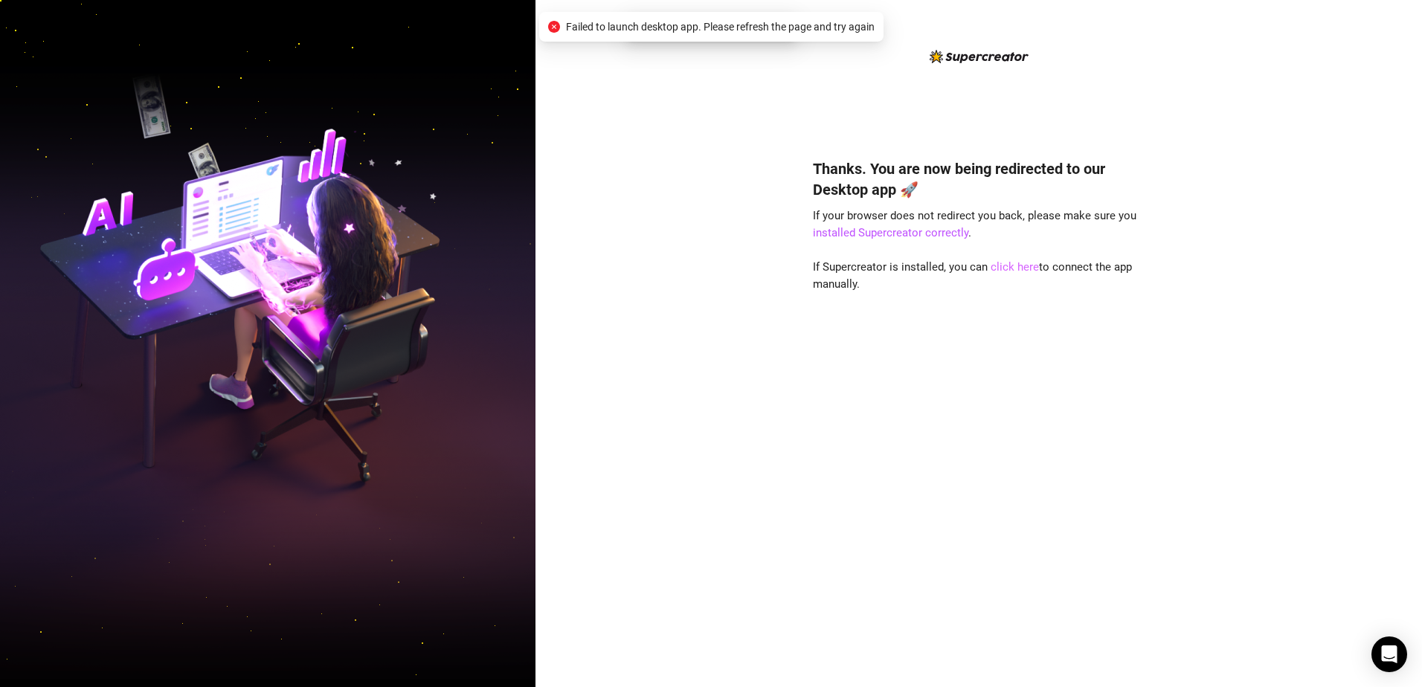
click at [1005, 268] on link "click here" at bounding box center [1014, 266] width 48 height 13
click at [1007, 270] on link "click here" at bounding box center [1014, 266] width 48 height 13
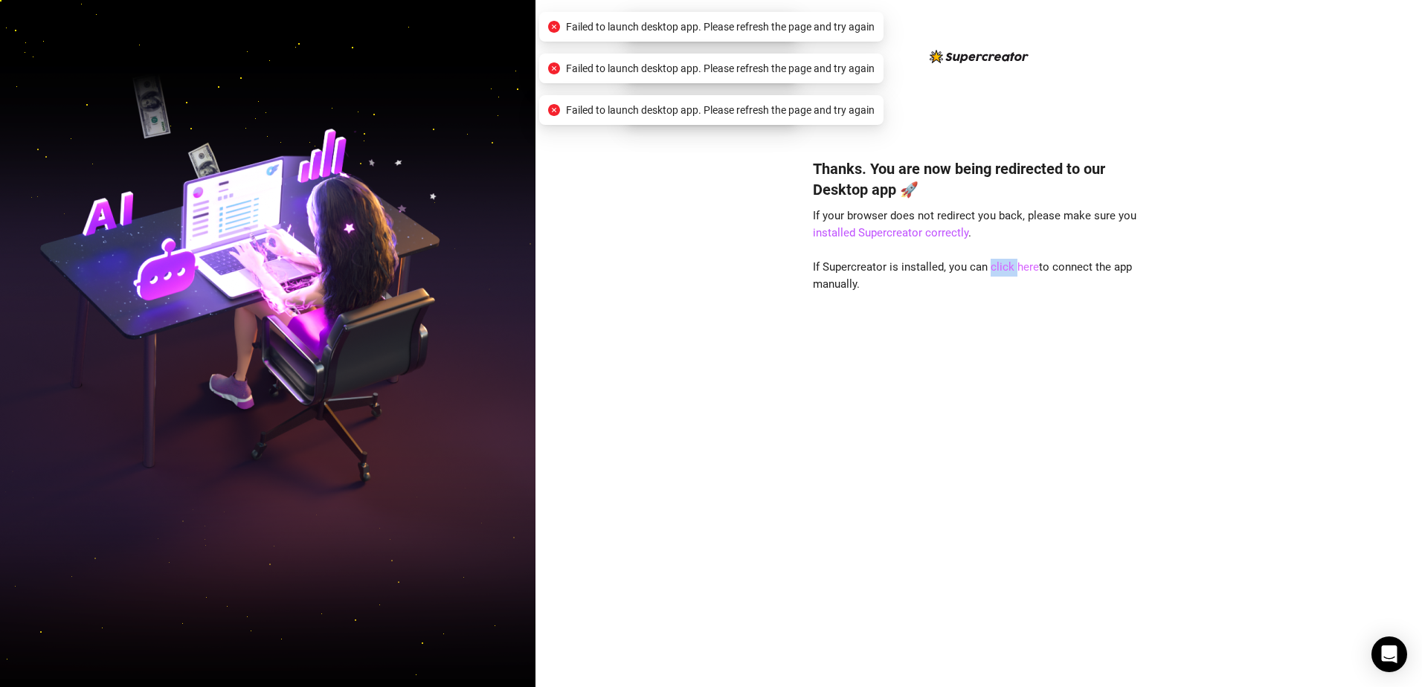
click at [1007, 270] on link "click here" at bounding box center [1014, 266] width 48 height 13
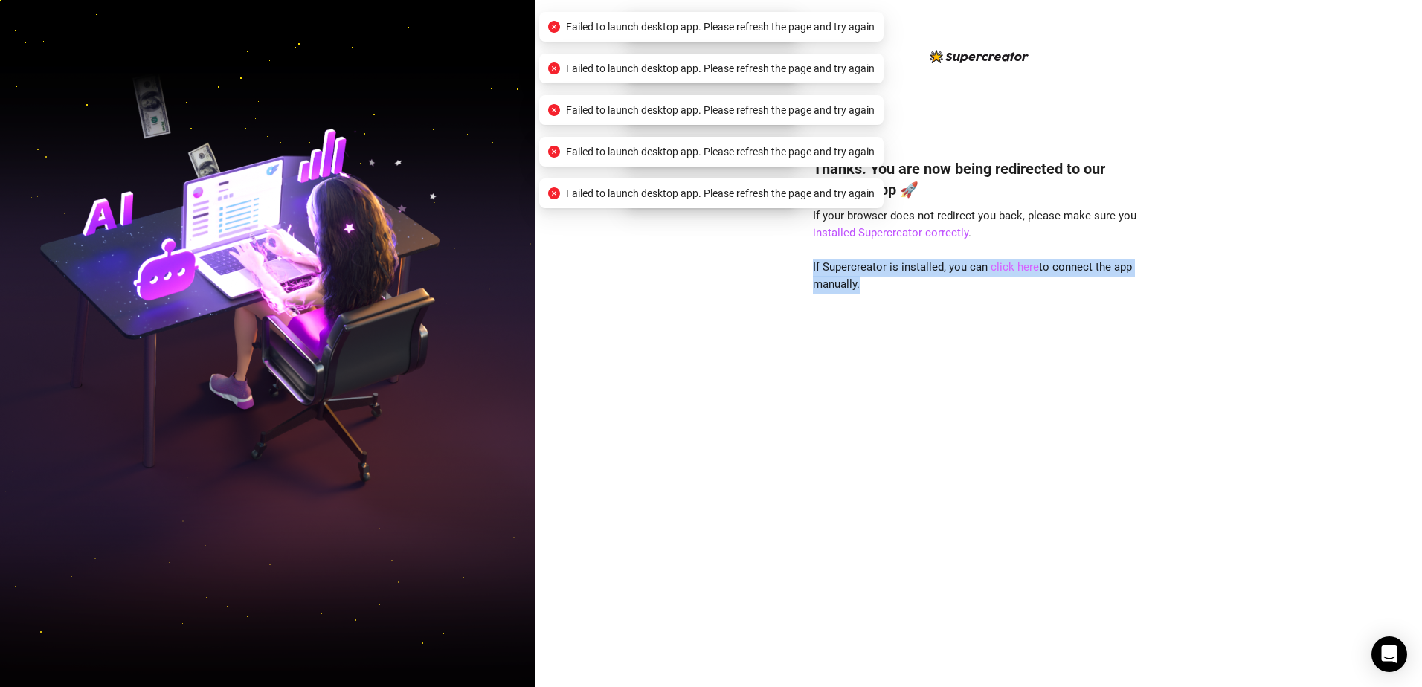
click at [1006, 270] on link "click here" at bounding box center [1014, 266] width 48 height 13
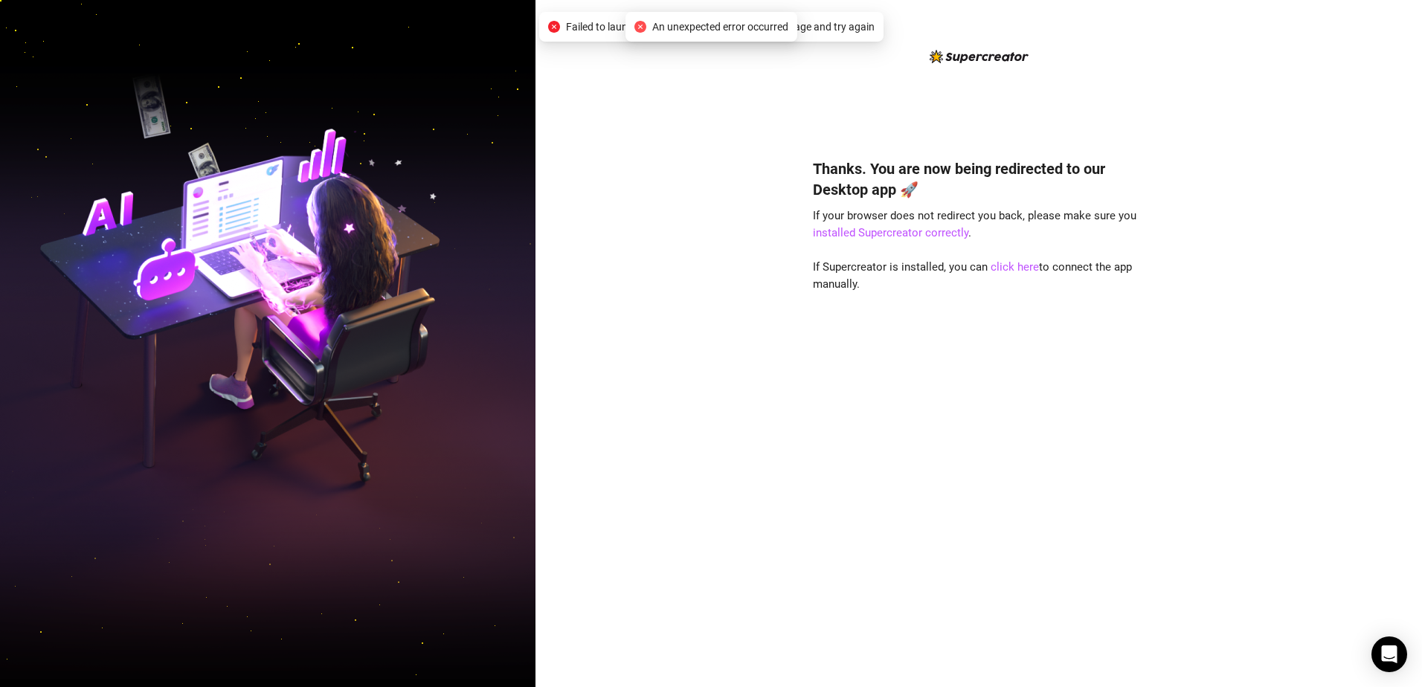
drag, startPoint x: 619, startPoint y: 184, endPoint x: 681, endPoint y: 208, distance: 66.4
click at [621, 186] on div "Thanks. You are now being redirected to our Desktop app 🚀 If your browser does …" at bounding box center [978, 343] width 886 height 687
click at [830, 237] on link "installed Supercreator correctly" at bounding box center [890, 232] width 155 height 13
drag, startPoint x: 569, startPoint y: 30, endPoint x: 867, endPoint y: 27, distance: 298.2
click at [867, 27] on span "Failed to launch desktop app. Please refresh the page and try again" at bounding box center [720, 27] width 309 height 16
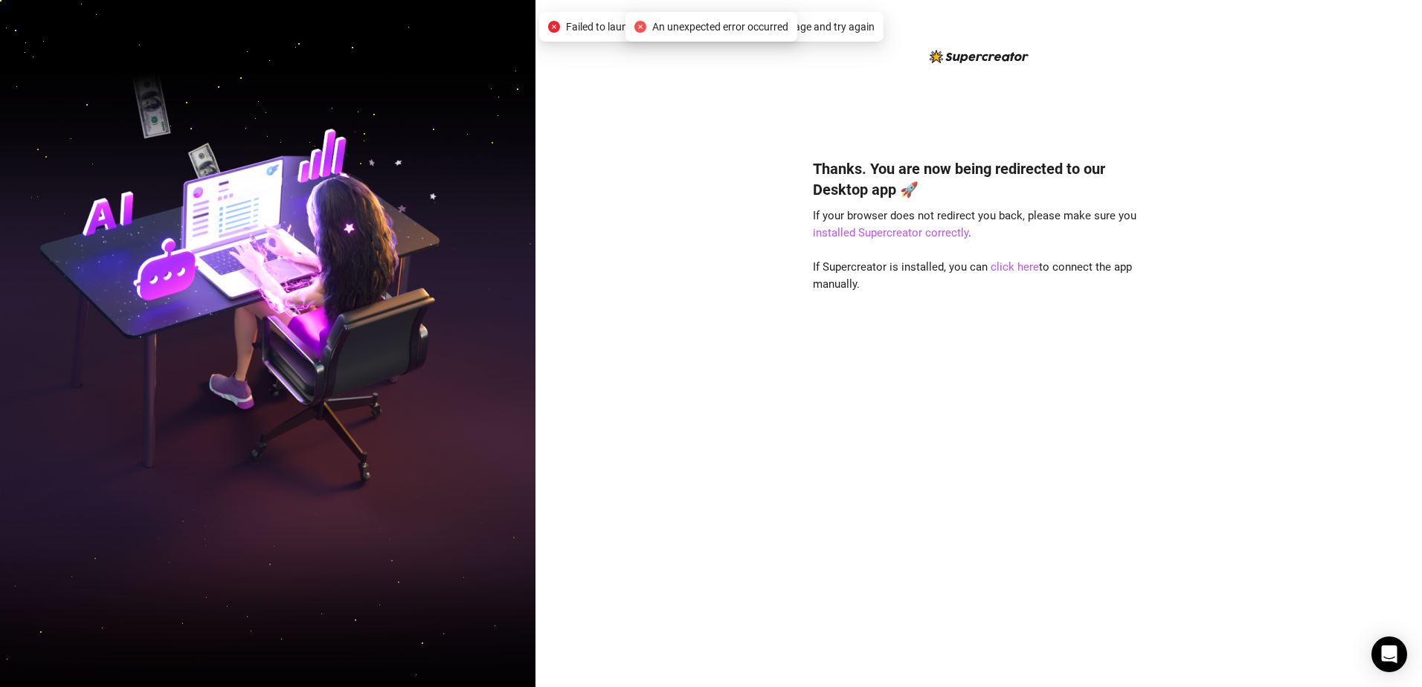
click at [723, 24] on span "An unexpected error occurred" at bounding box center [720, 27] width 136 height 16
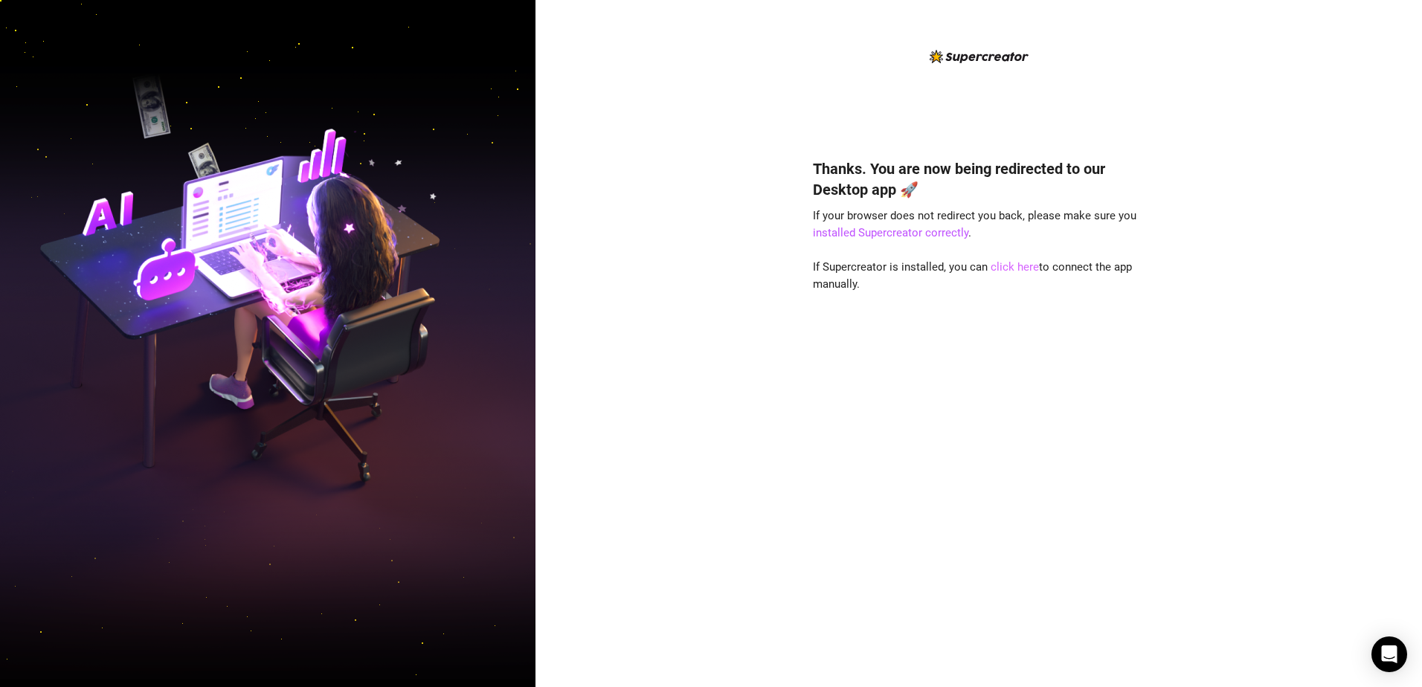
click at [1011, 263] on link "click here" at bounding box center [1014, 266] width 48 height 13
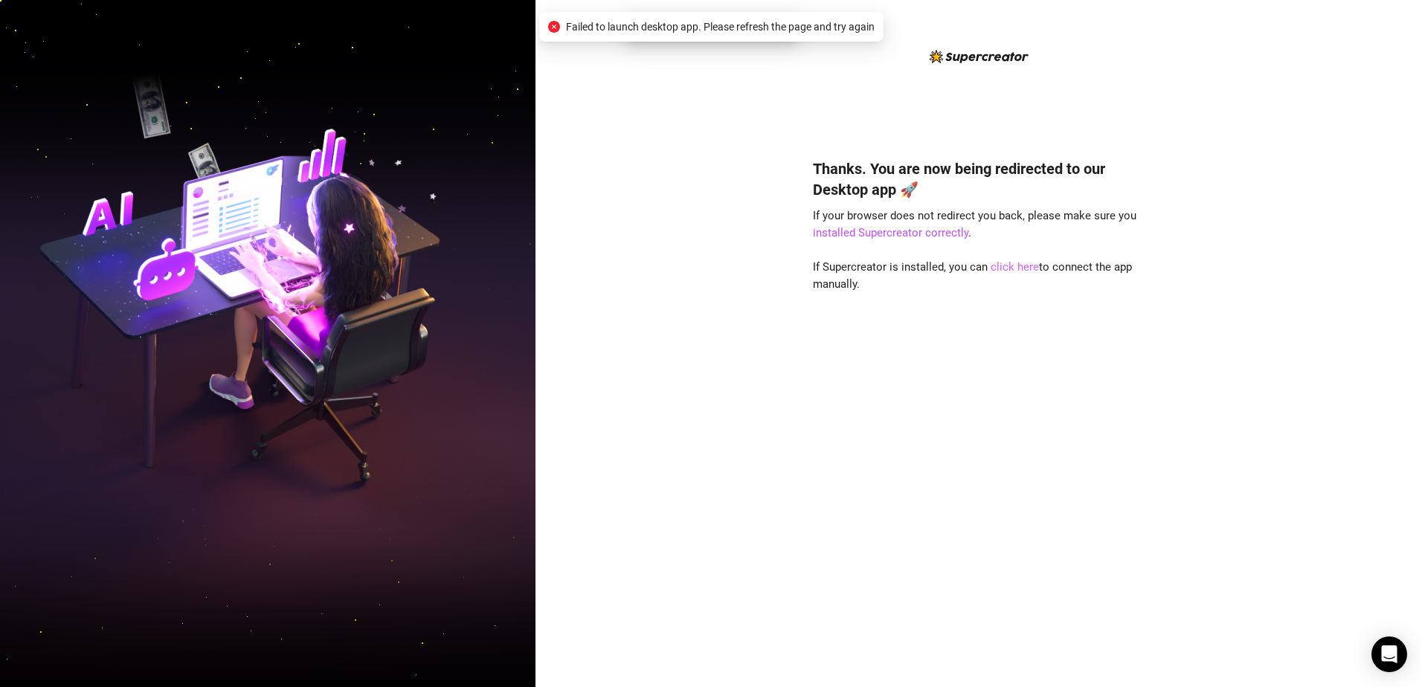
click at [1018, 268] on link "click here" at bounding box center [1014, 266] width 48 height 13
click at [970, 488] on div "Thanks. You are now being redirected to our Desktop app 🚀 If your browser does …" at bounding box center [979, 400] width 332 height 525
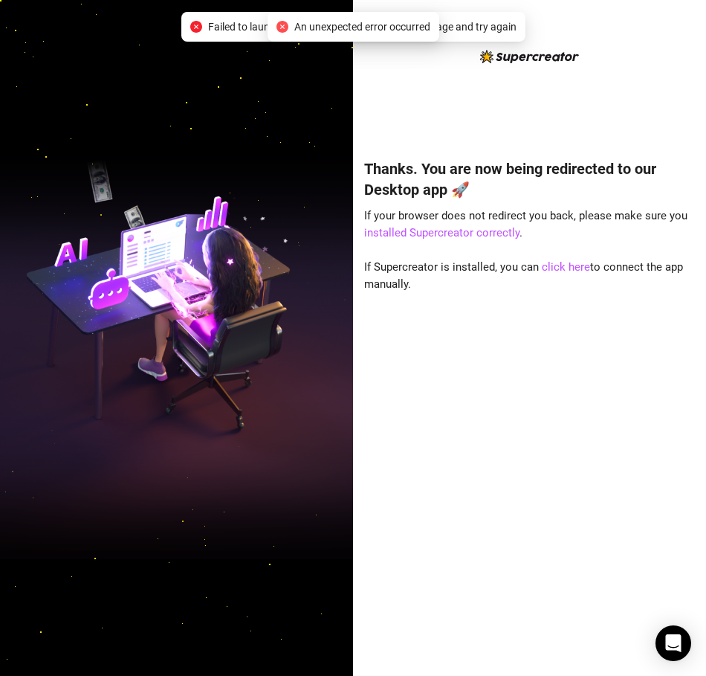
click at [483, 224] on div "Thanks. You are now being redirected to our Desktop app 🚀 If your browser does …" at bounding box center [530, 395] width 332 height 514
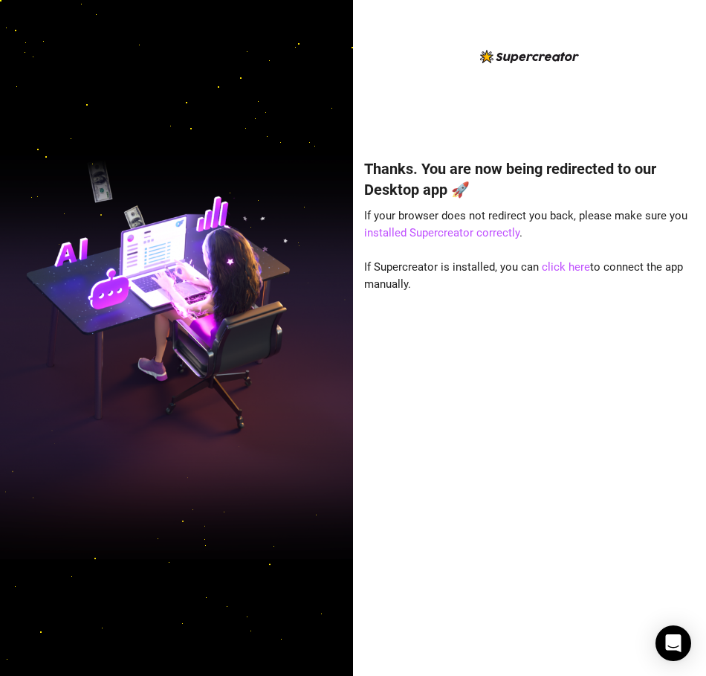
click at [607, 384] on div "Thanks. You are now being redirected to our Desktop app 🚀 If your browser does …" at bounding box center [530, 395] width 332 height 514
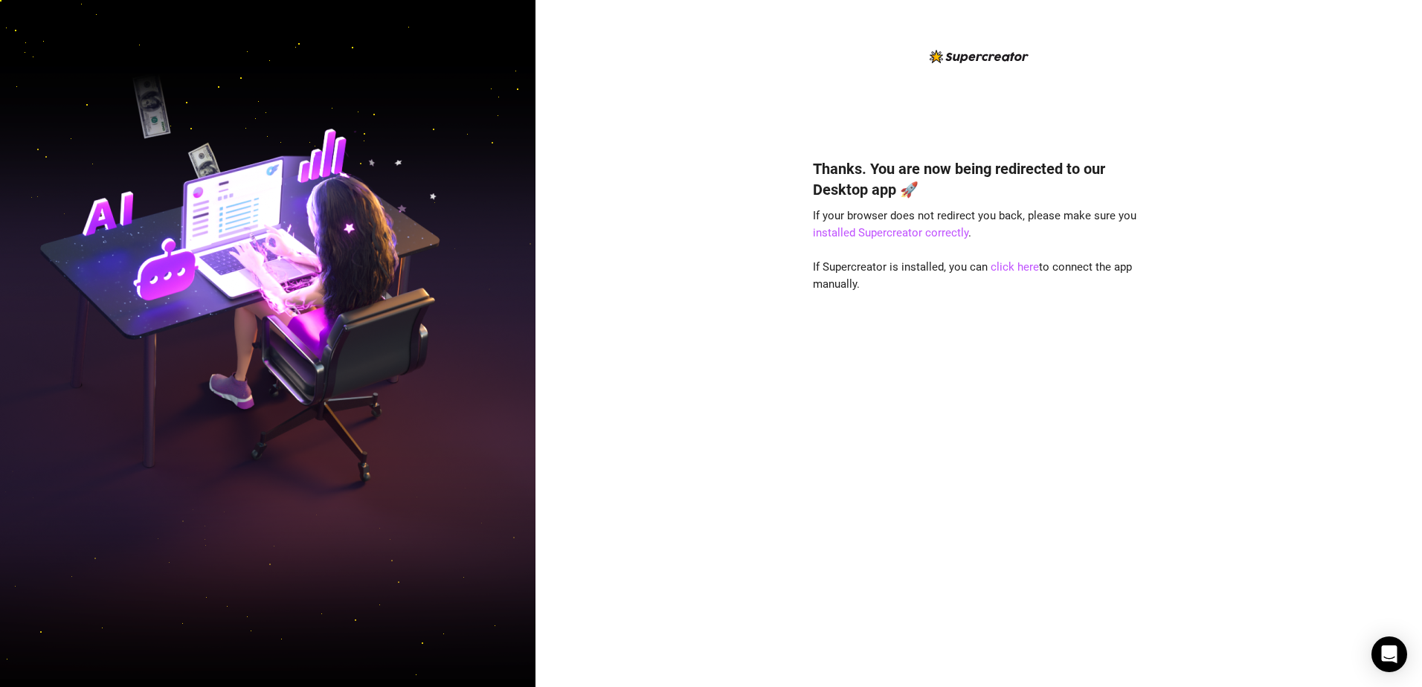
drag, startPoint x: 1367, startPoint y: 499, endPoint x: 1354, endPoint y: 490, distance: 16.1
click at [706, 501] on div "Thanks. You are now being redirected to our Desktop app 🚀 If your browser does …" at bounding box center [978, 343] width 886 height 687
click at [706, 263] on link "click here" at bounding box center [1014, 266] width 48 height 13
